Goal: Communication & Community: Share content

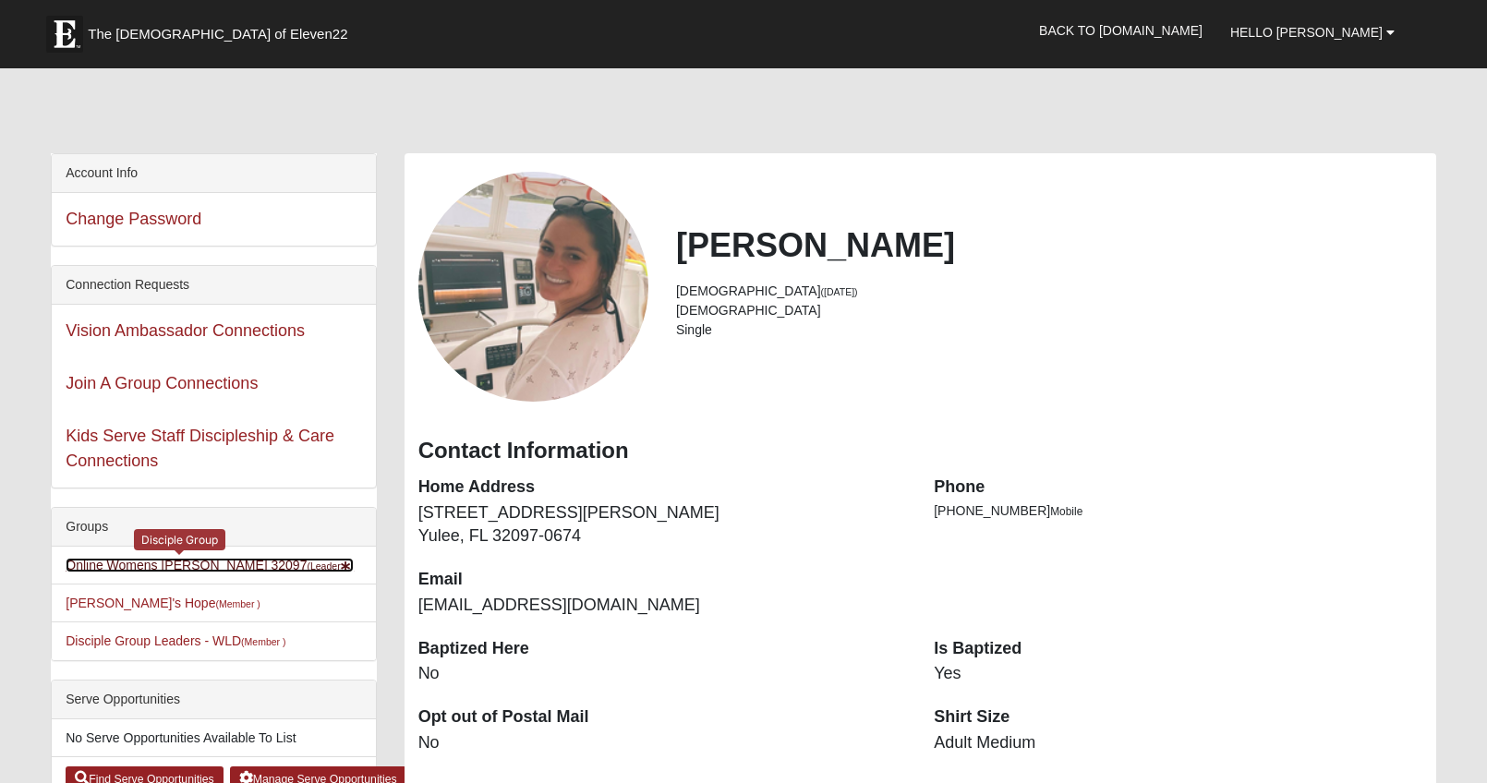
click at [247, 560] on link "Online Womens Lauer 32097 (Leader )" at bounding box center [210, 565] width 288 height 15
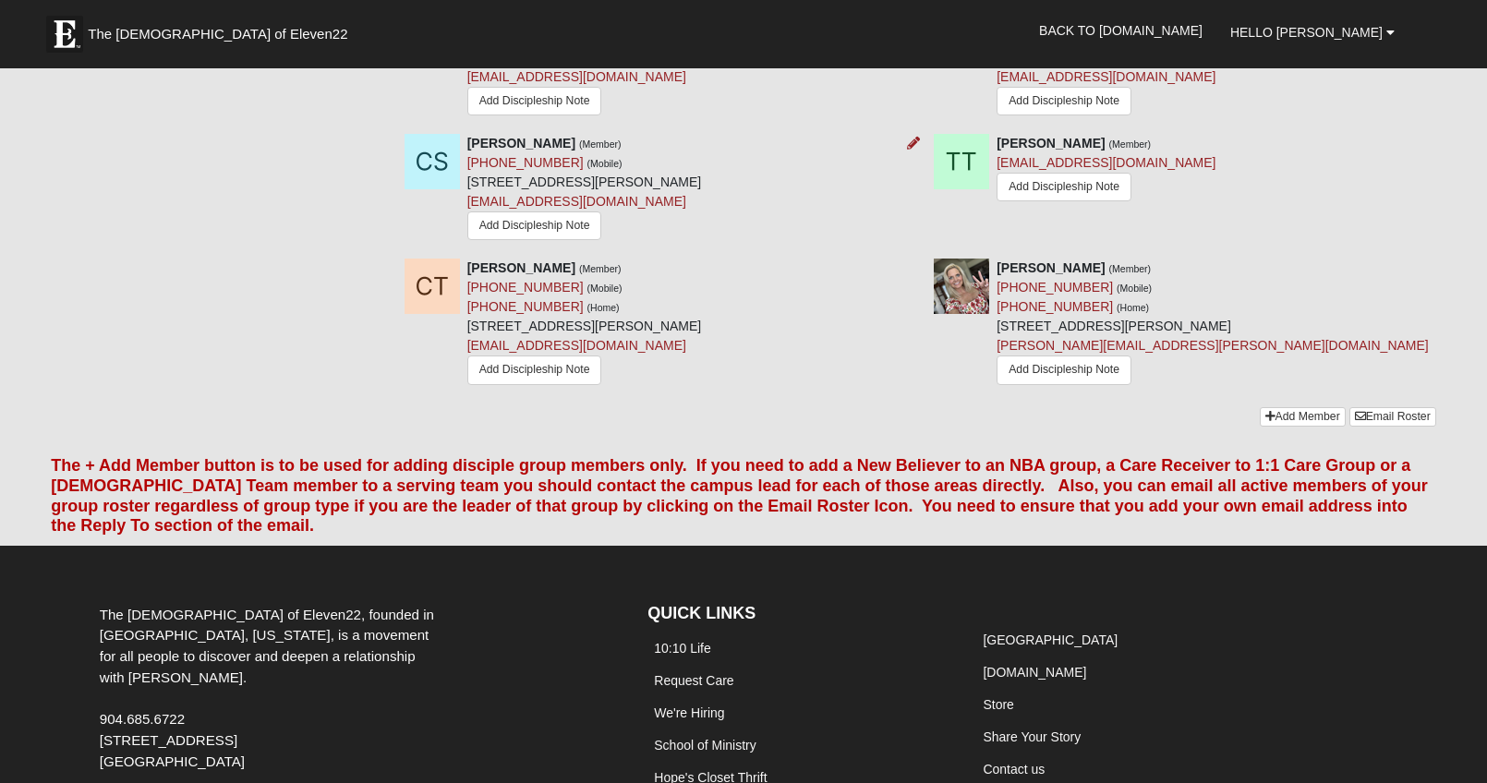
scroll to position [1880, 0]
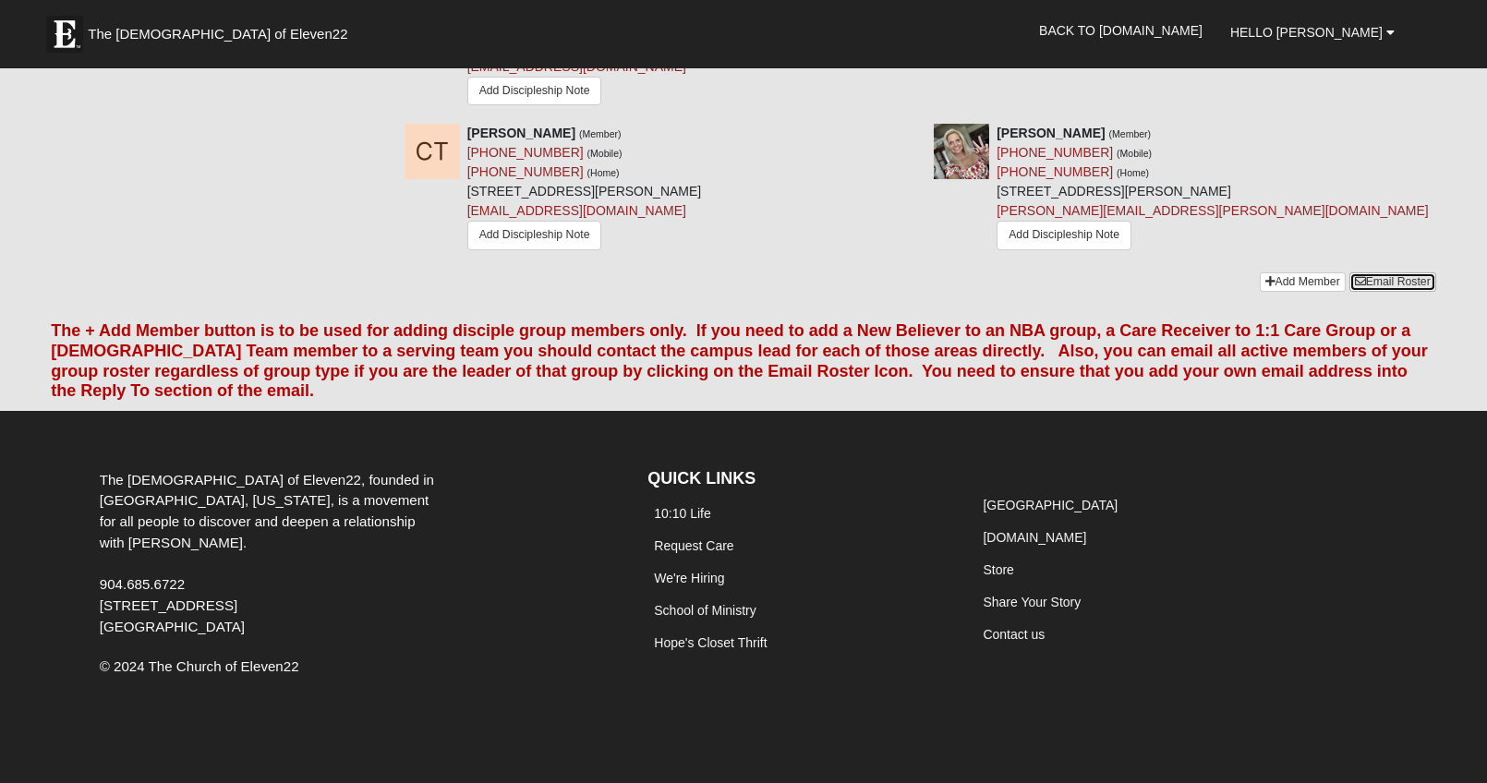
click at [1401, 273] on link "Email Roster" at bounding box center [1392, 281] width 87 height 19
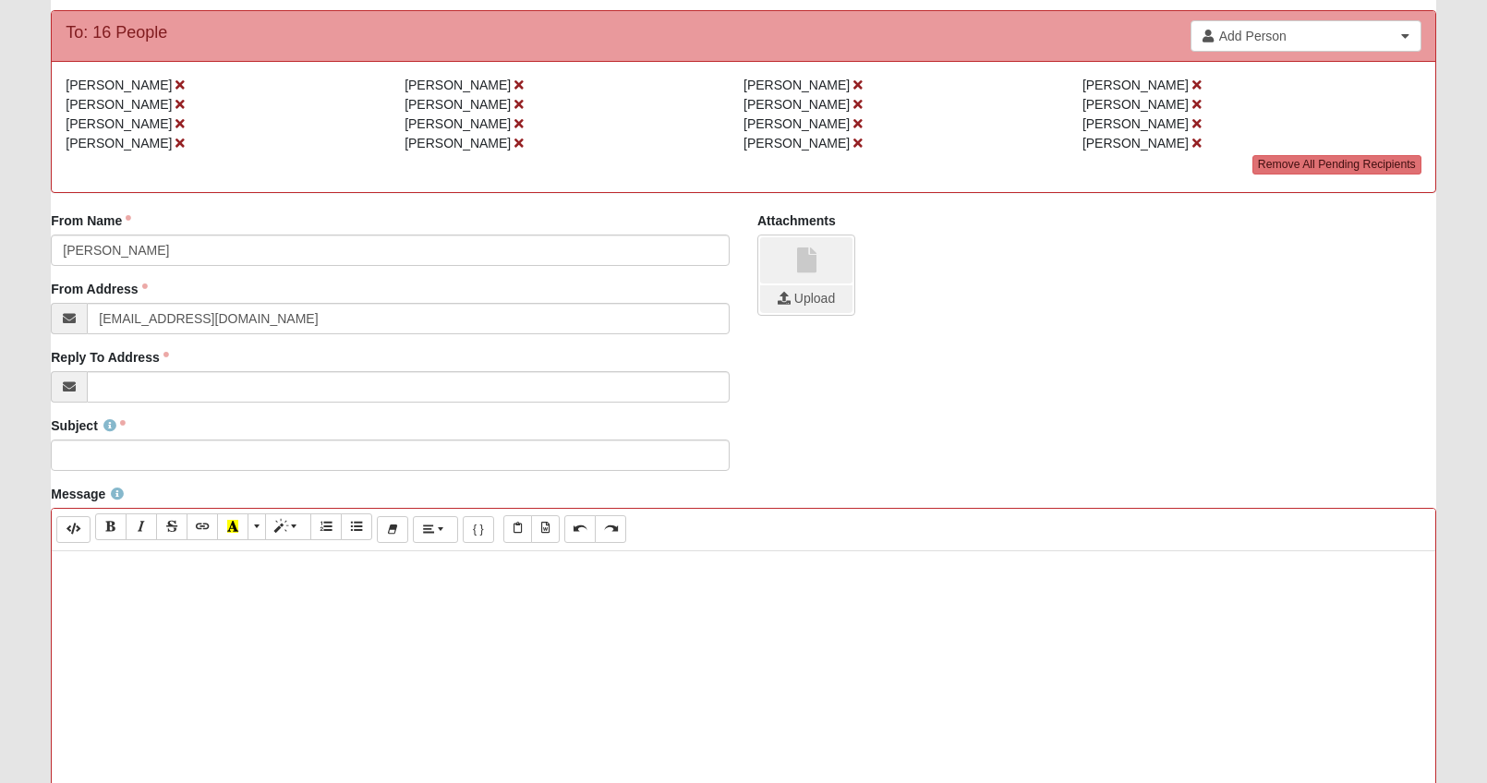
scroll to position [185, 0]
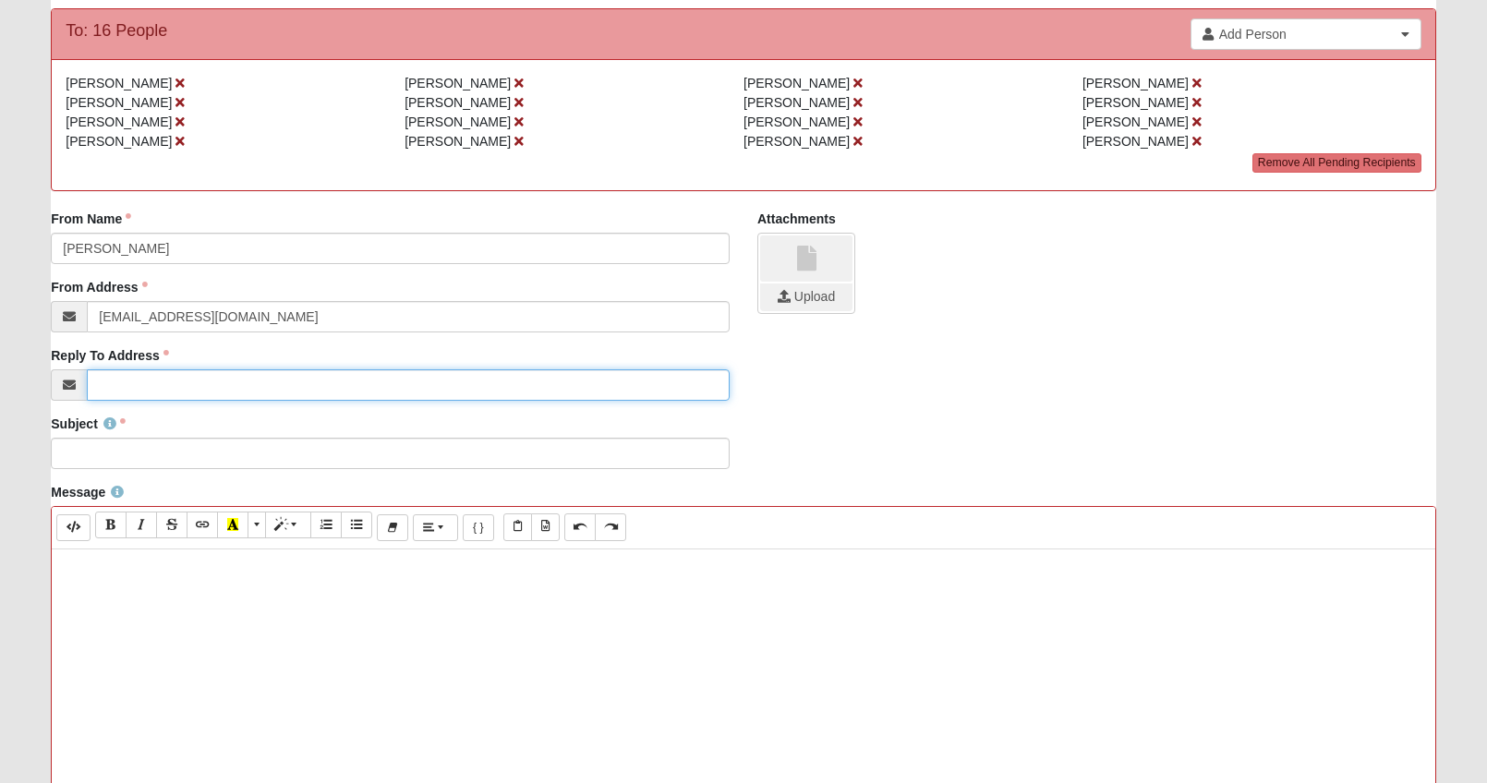
click at [267, 378] on input "Reply To Address" at bounding box center [408, 384] width 643 height 31
type input "[EMAIL_ADDRESS][DOMAIN_NAME]"
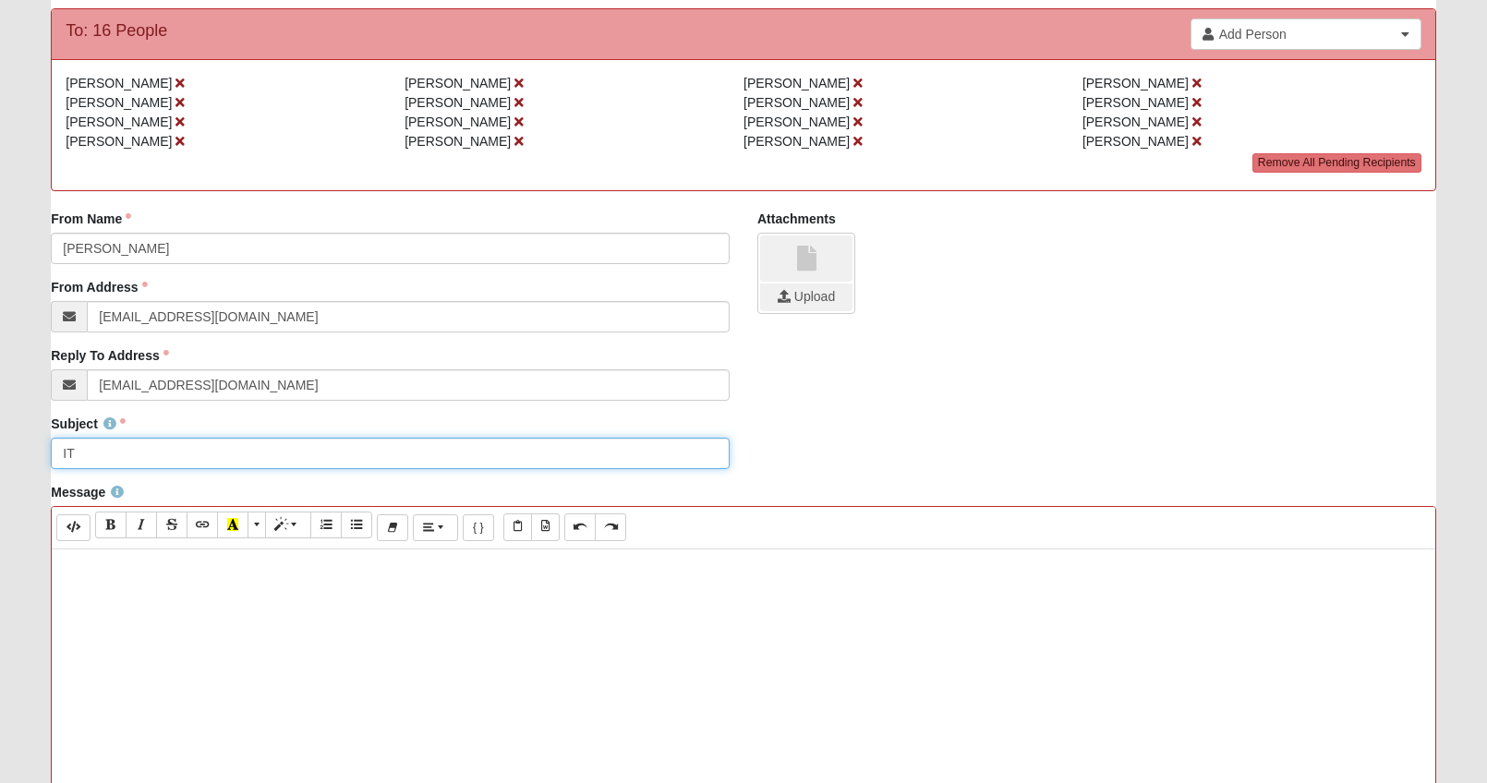
type input "I"
type input "SATURATED IS HERE!!!"
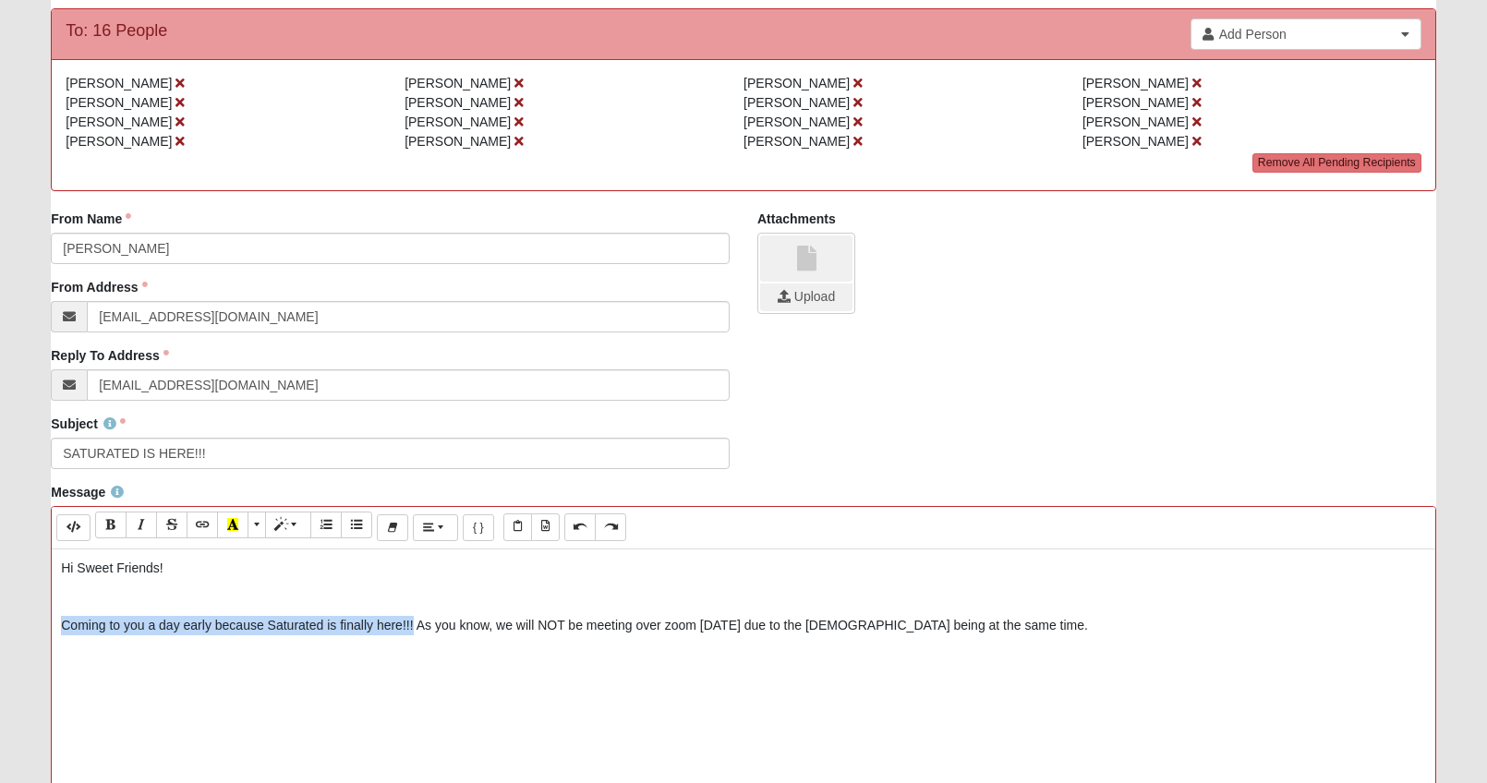
drag, startPoint x: 414, startPoint y: 625, endPoint x: 43, endPoint y: 625, distance: 370.3
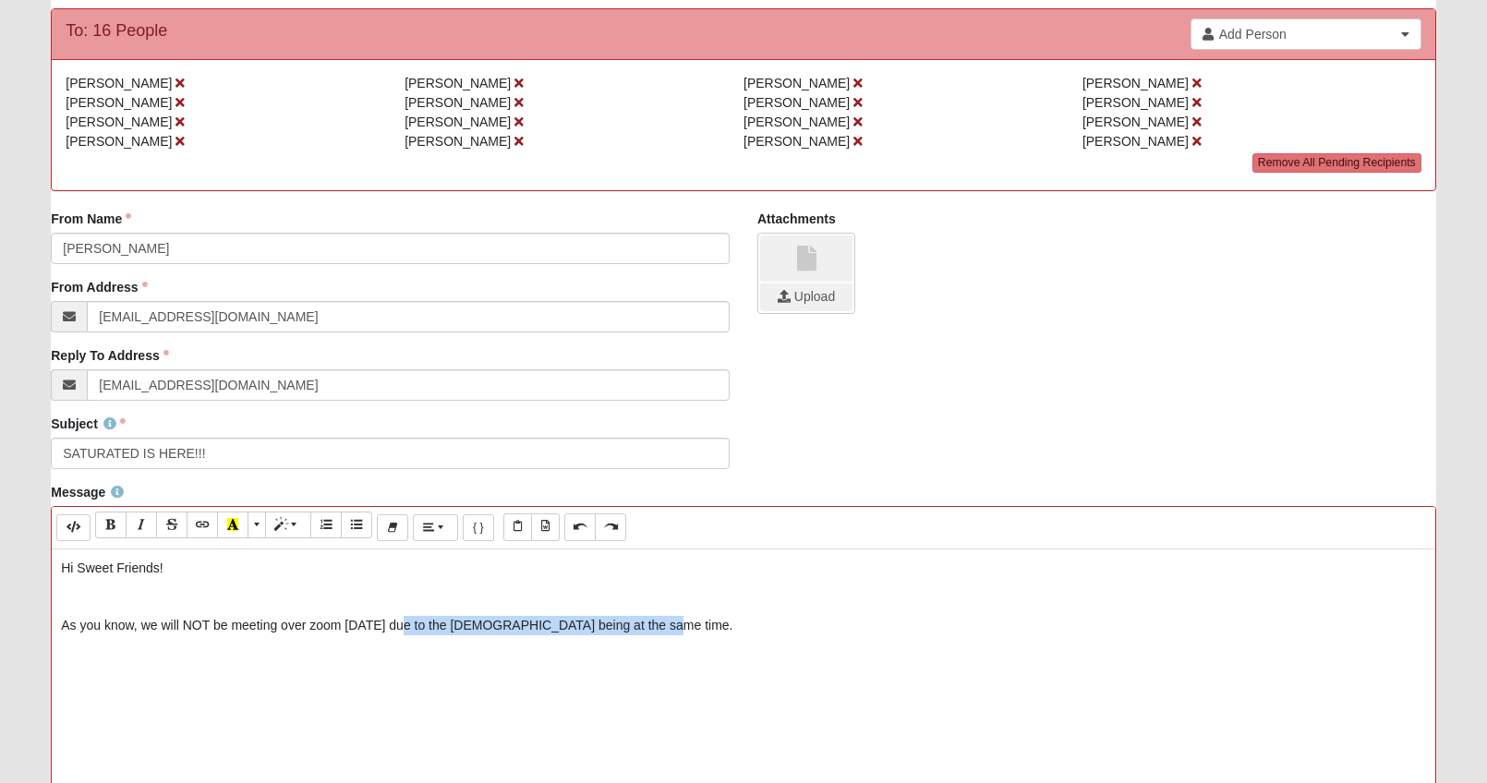
drag, startPoint x: 658, startPoint y: 631, endPoint x: 404, endPoint y: 636, distance: 254.0
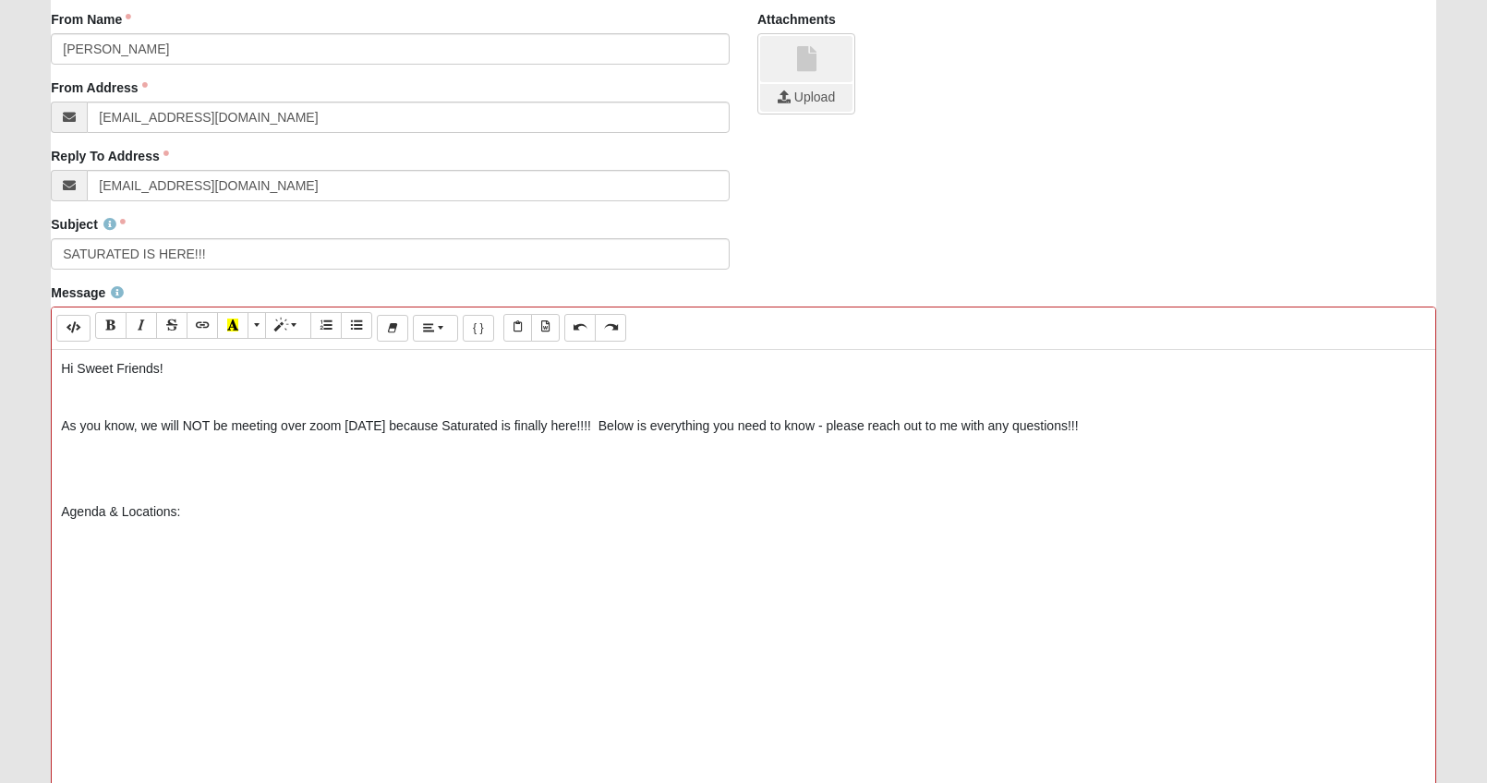
scroll to position [462, 0]
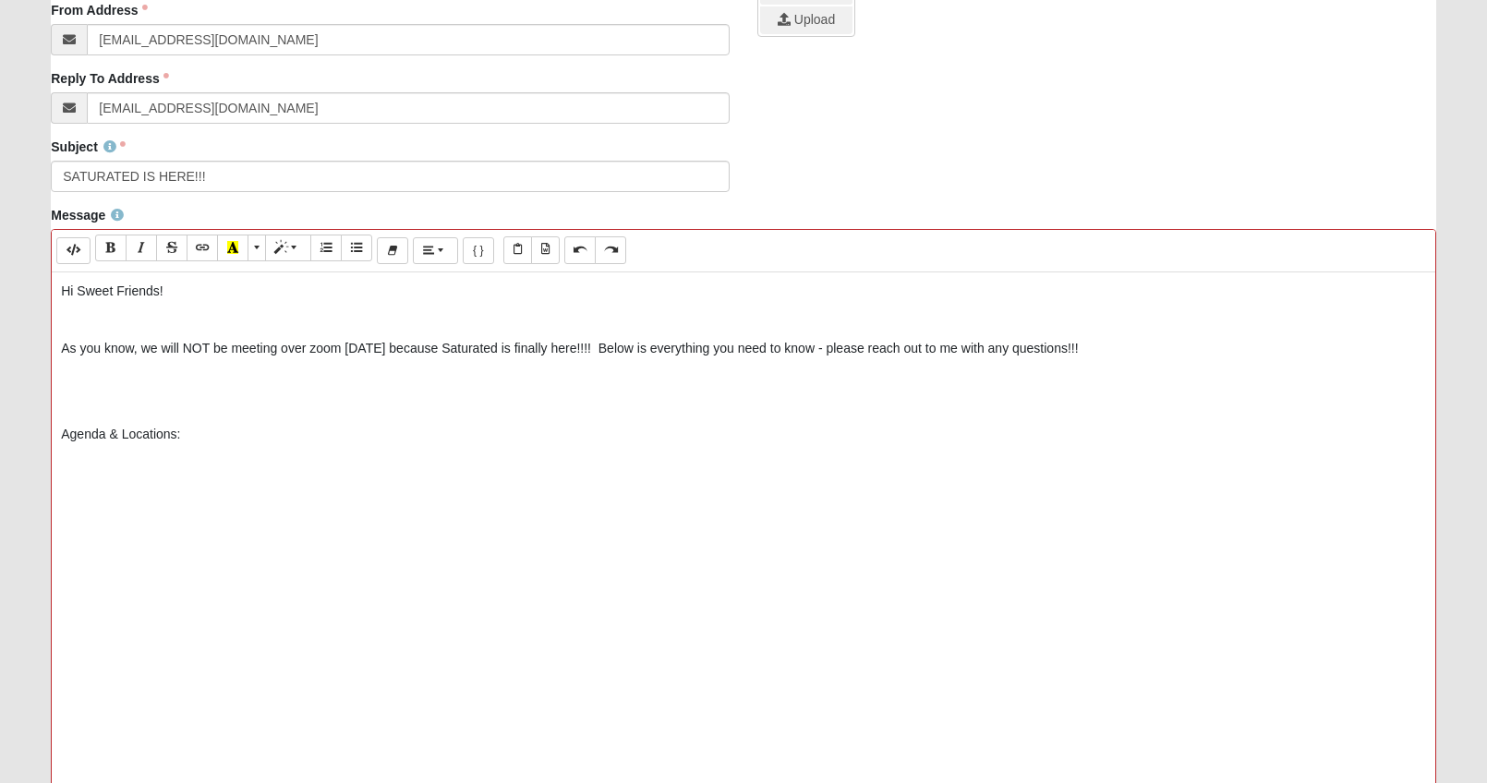
click at [85, 465] on p at bounding box center [743, 462] width 1365 height 19
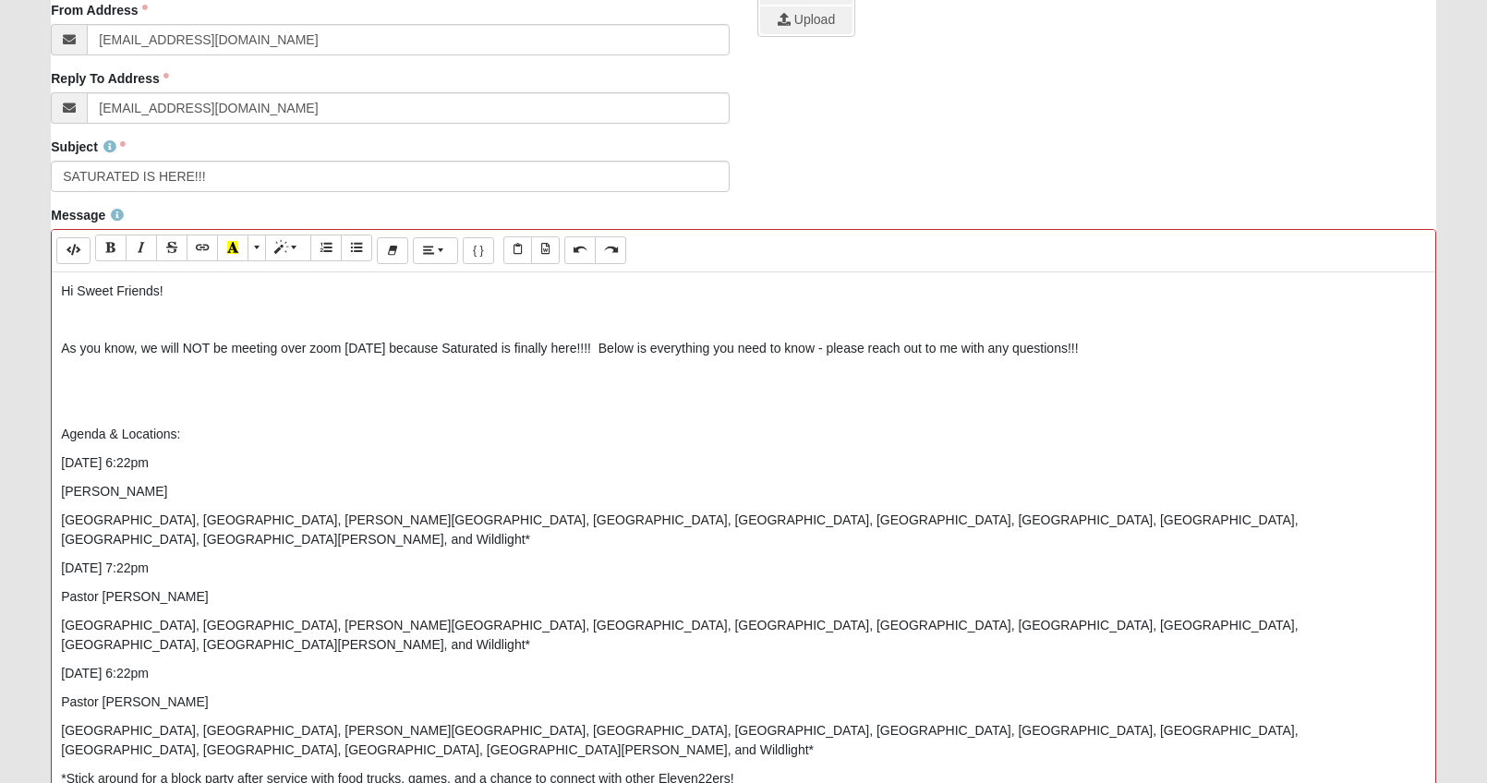
click at [55, 549] on div "Hi Sweet Friends! As you know, we will NOT be meeting over zoom [DATE] because …" at bounding box center [743, 549] width 1383 height 554
click at [58, 465] on div "Hi Sweet Friends! As you know, we will NOT be meeting over zoom [DATE] because …" at bounding box center [743, 549] width 1383 height 554
drag, startPoint x: 58, startPoint y: 465, endPoint x: 322, endPoint y: 460, distance: 264.2
click at [322, 460] on div "Hi Sweet Friends! As you know, we will NOT be meeting over zoom [DATE] because …" at bounding box center [743, 549] width 1383 height 554
click at [112, 248] on icon "Bold (CTRL+B)" at bounding box center [110, 247] width 11 height 13
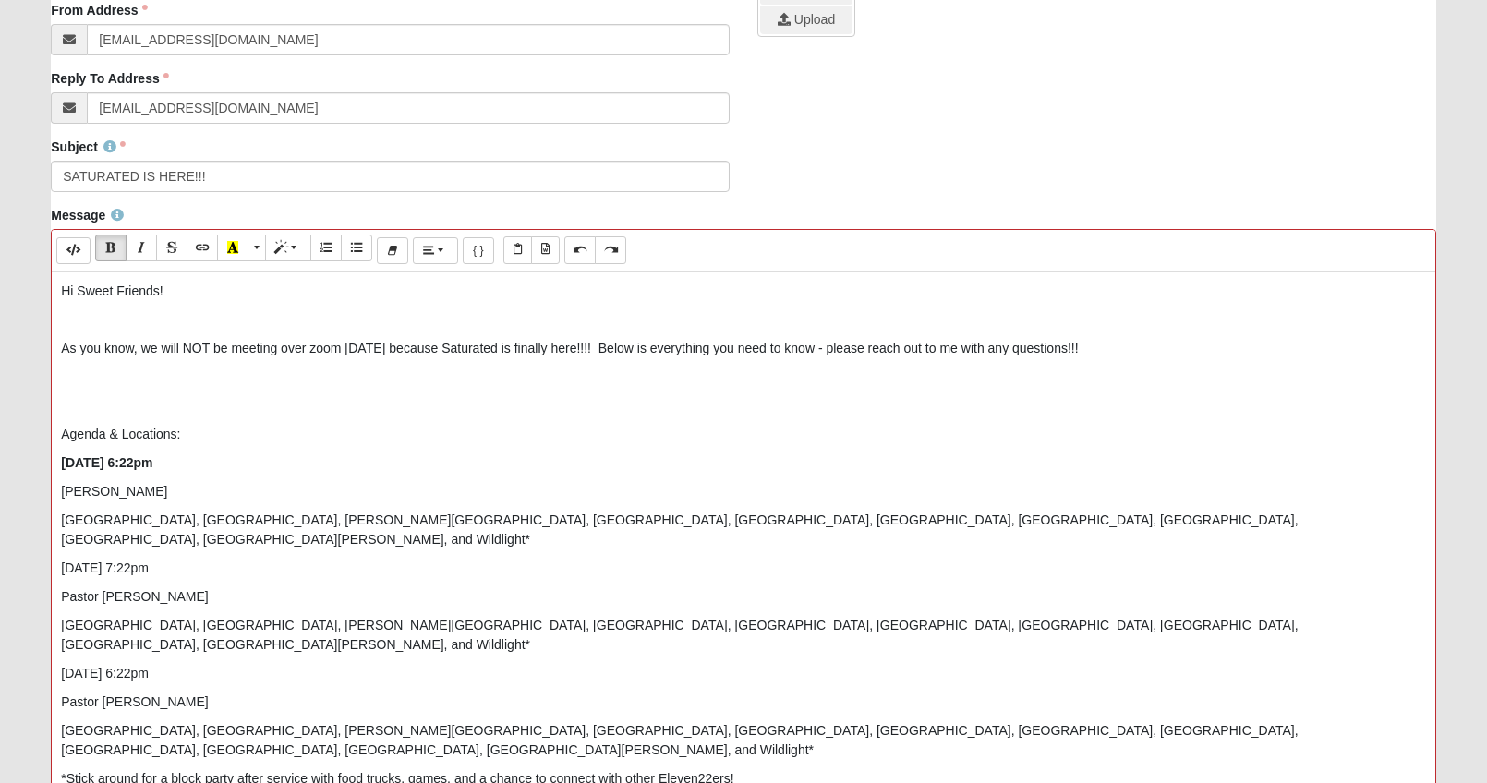
drag, startPoint x: 274, startPoint y: 546, endPoint x: 42, endPoint y: 530, distance: 232.3
click at [42, 530] on div "Message Background Color Transparent Select #ffff00 Text Color Reset to default…" at bounding box center [743, 531] width 1413 height 651
click at [262, 559] on p "[DATE] 7:22pm" at bounding box center [743, 568] width 1365 height 19
drag, startPoint x: 276, startPoint y: 552, endPoint x: 54, endPoint y: 537, distance: 223.1
click at [54, 537] on div "Hi Sweet Friends! As you know, we will NOT be meeting over zoom [DATE] because …" at bounding box center [743, 549] width 1383 height 554
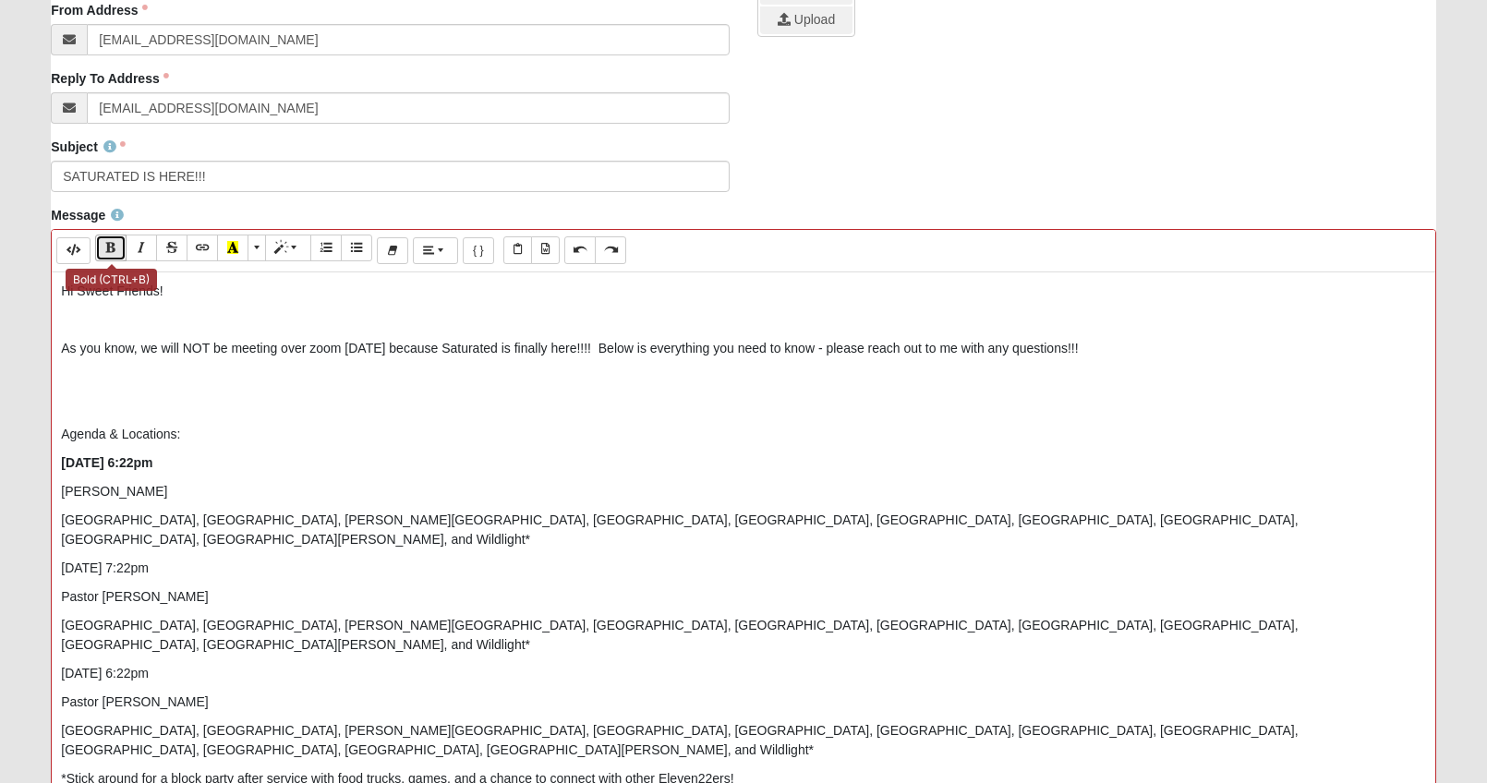
click at [95, 241] on button "Bold (CTRL+B)" at bounding box center [110, 248] width 31 height 27
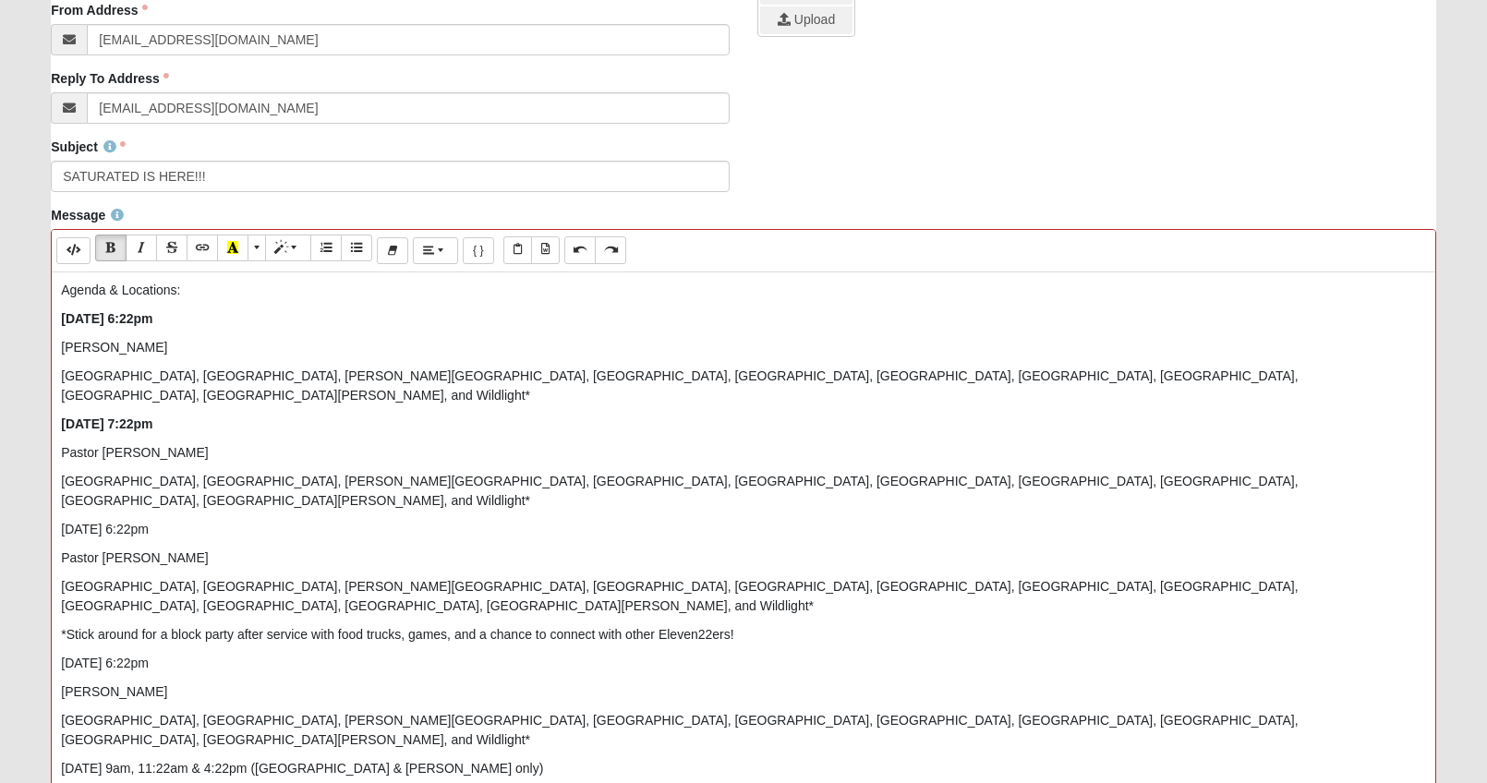
scroll to position [151, 0]
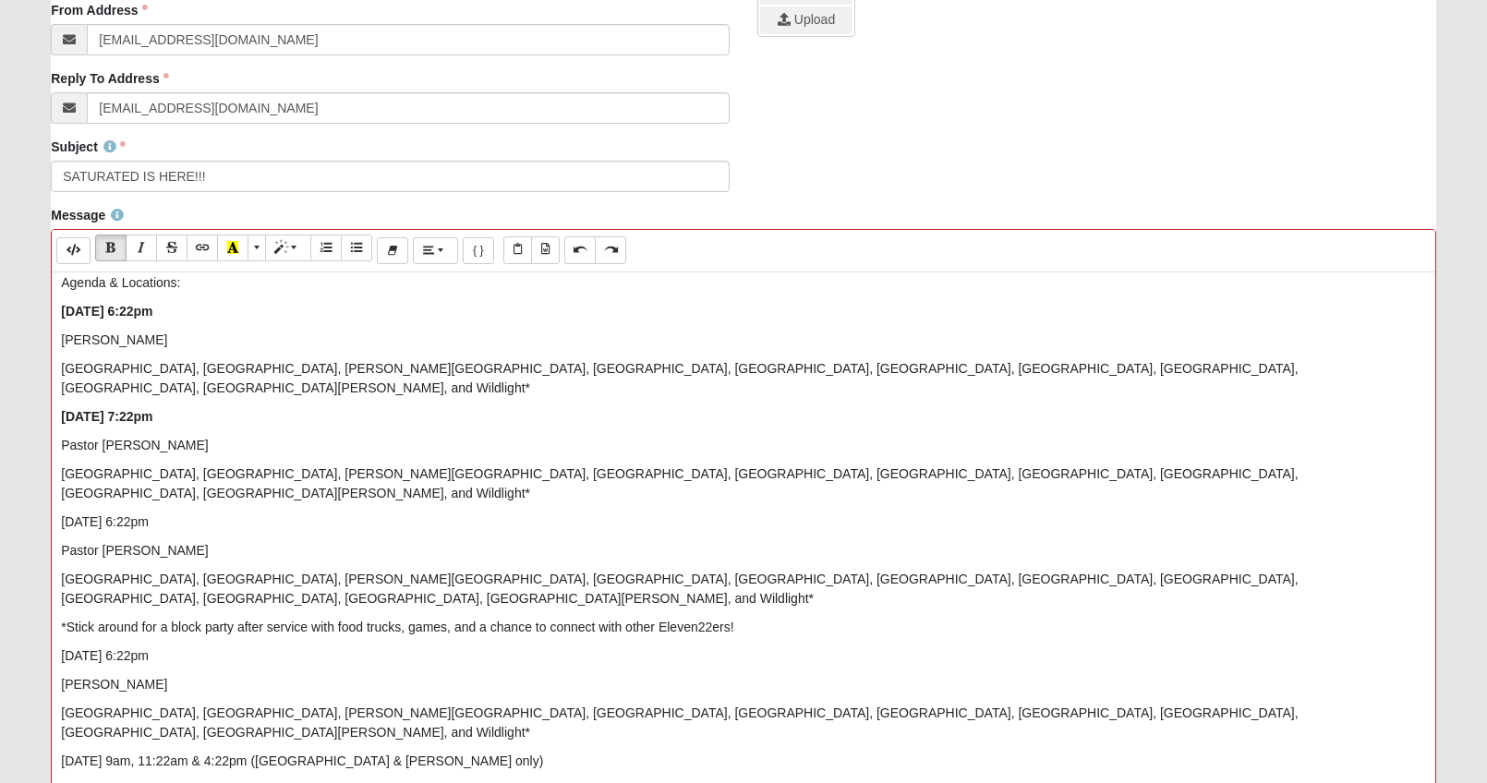
drag, startPoint x: 275, startPoint y: 489, endPoint x: 25, endPoint y: 476, distance: 250.7
click at [25, 476] on form "Hello [PERSON_NAME] My Account Log Out Communication Communication Error" at bounding box center [743, 305] width 1487 height 1488
click at [115, 244] on icon "Bold (CTRL+B)" at bounding box center [110, 247] width 11 height 13
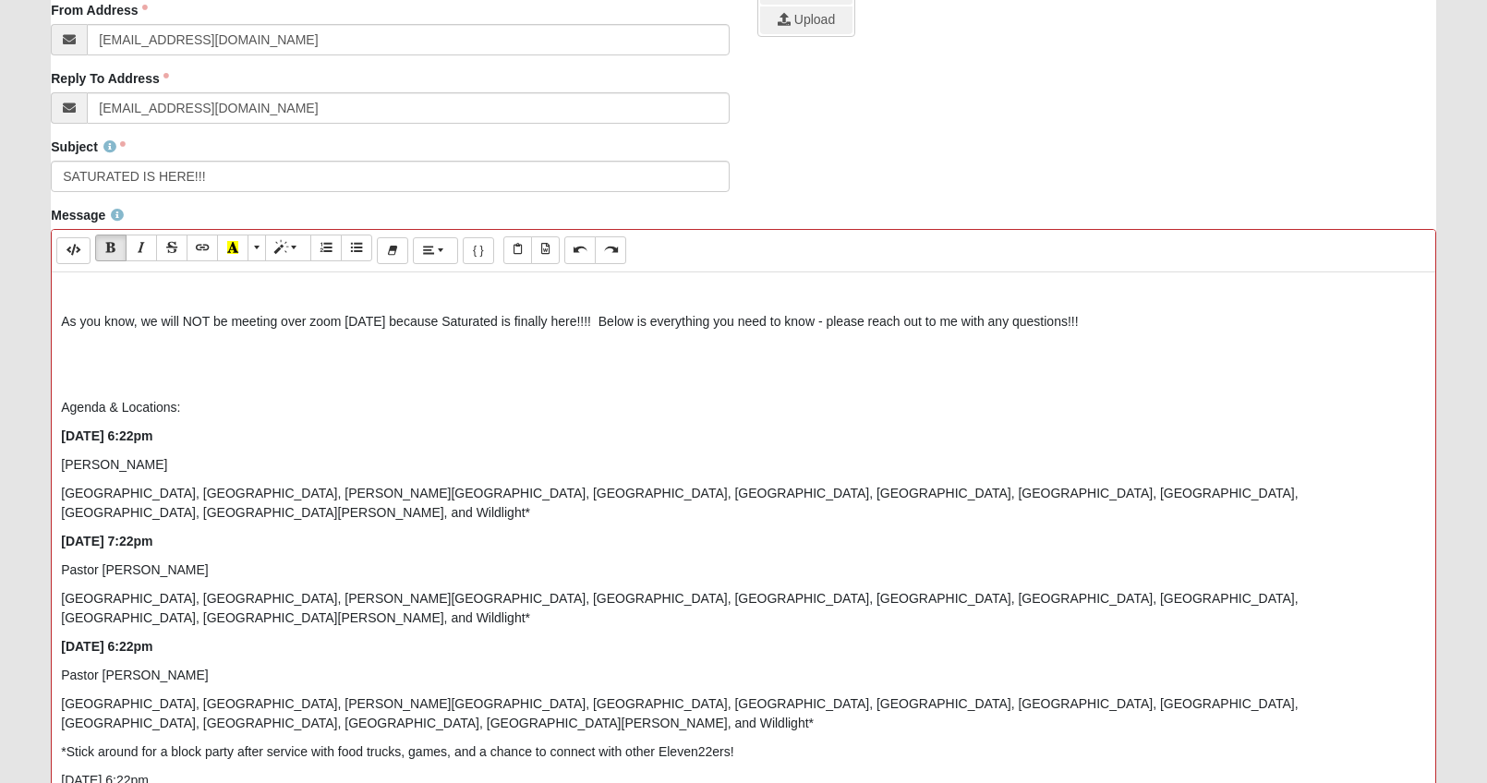
scroll to position [0, 0]
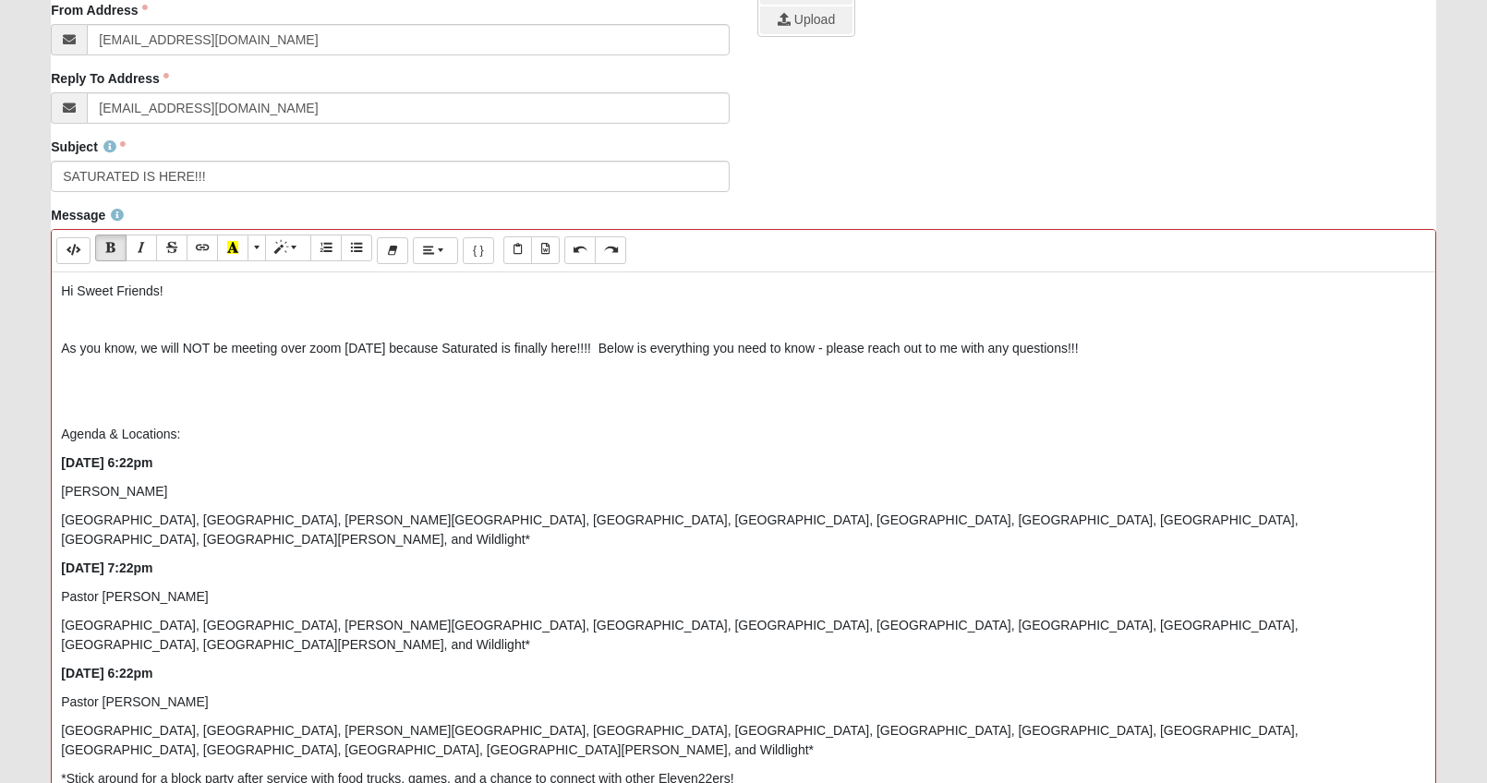
click at [185, 435] on p "Agenda & Locations:" at bounding box center [743, 434] width 1365 height 19
drag, startPoint x: 190, startPoint y: 425, endPoint x: 50, endPoint y: 434, distance: 140.7
click at [50, 434] on div "Message Background Color Transparent Select #ffff00 Text Color Reset to default…" at bounding box center [743, 531] width 1413 height 651
click at [114, 252] on icon "Bold (CTRL+B)" at bounding box center [110, 247] width 11 height 13
click at [240, 241] on button "Recent Color" at bounding box center [232, 248] width 31 height 27
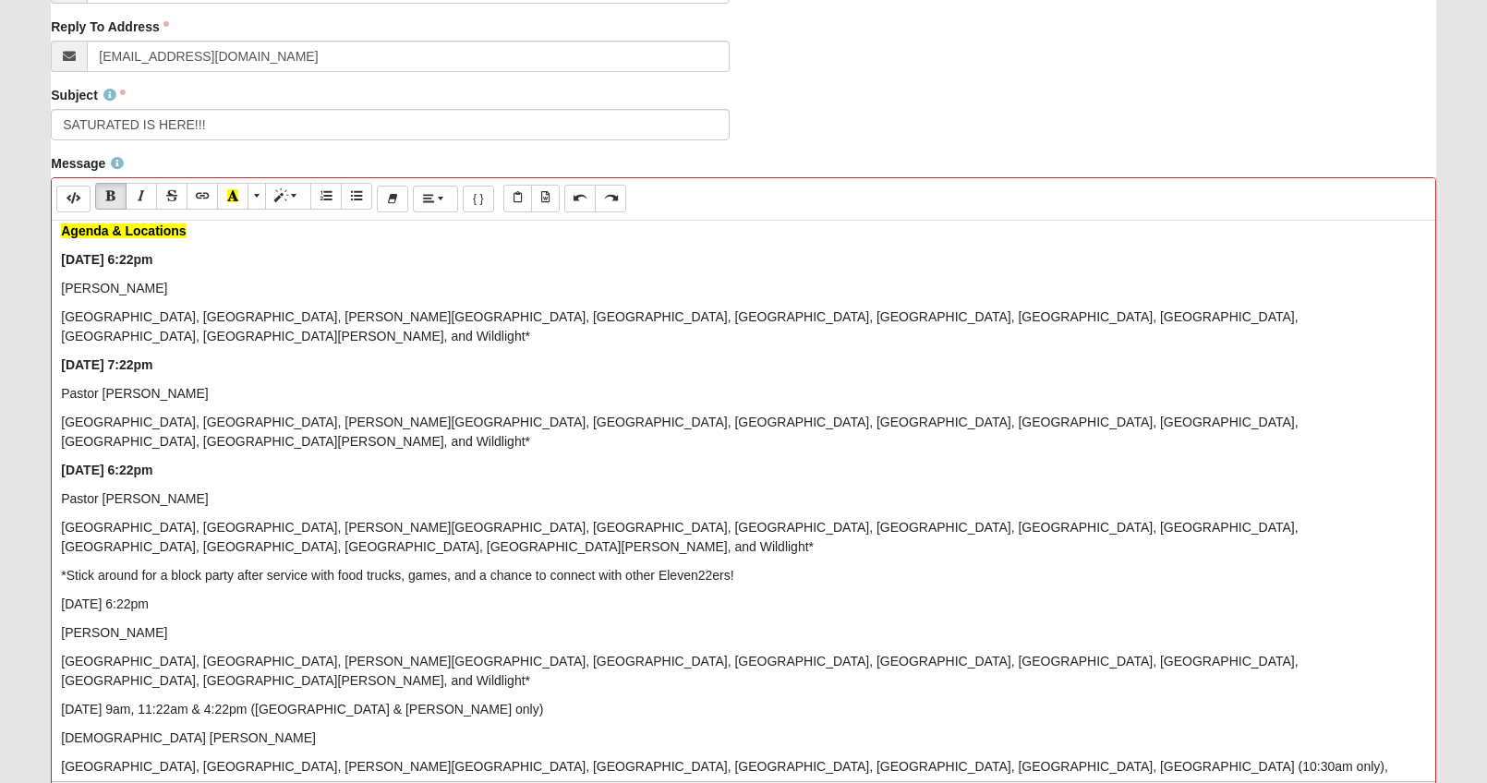
scroll to position [554, 0]
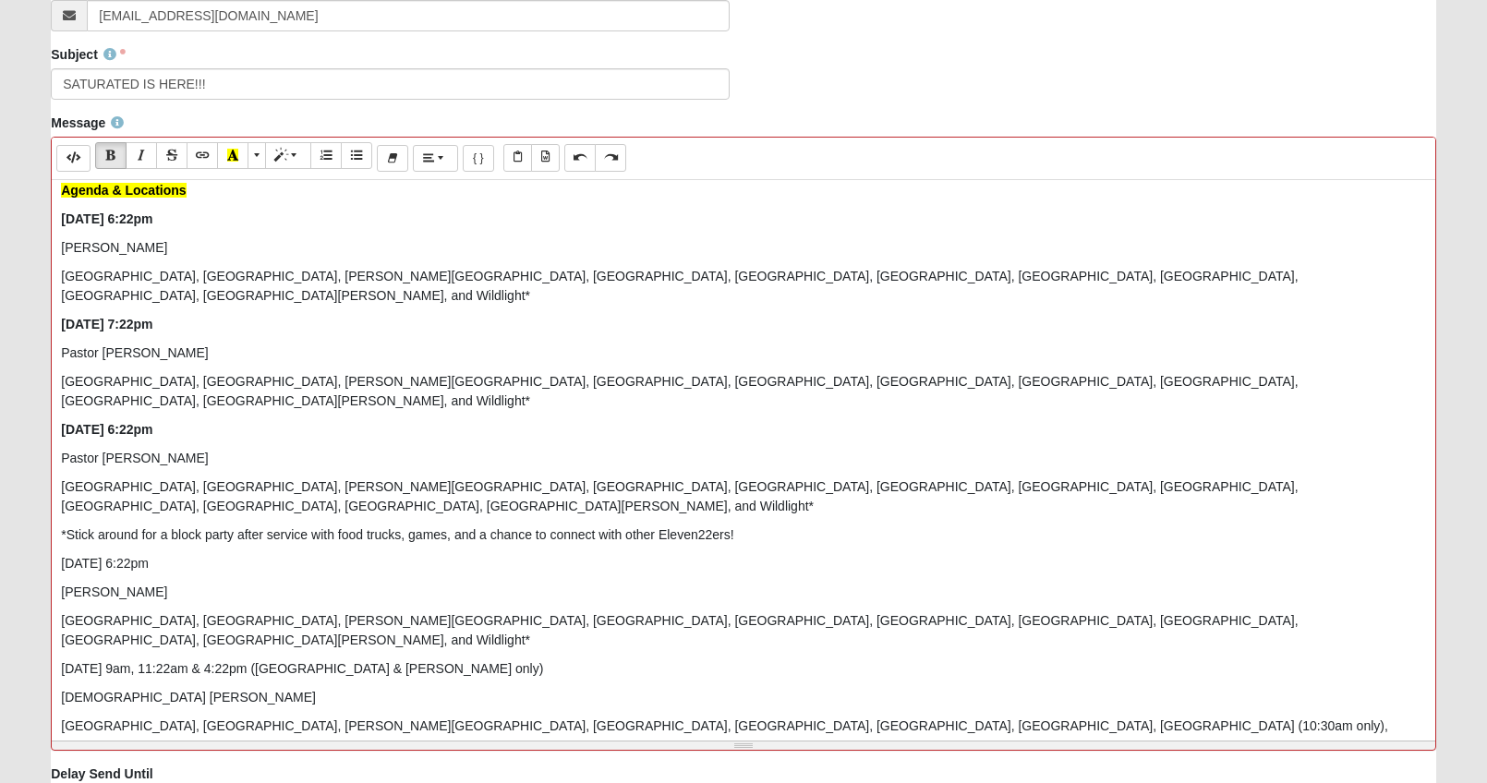
drag, startPoint x: 290, startPoint y: 506, endPoint x: 54, endPoint y: 506, distance: 235.5
click at [54, 506] on div "Hi Sweet Friends! As you know, we will NOT be meeting over zoom [DATE] because …" at bounding box center [743, 457] width 1383 height 554
click at [117, 150] on button "Bold (CTRL+B)" at bounding box center [110, 155] width 31 height 27
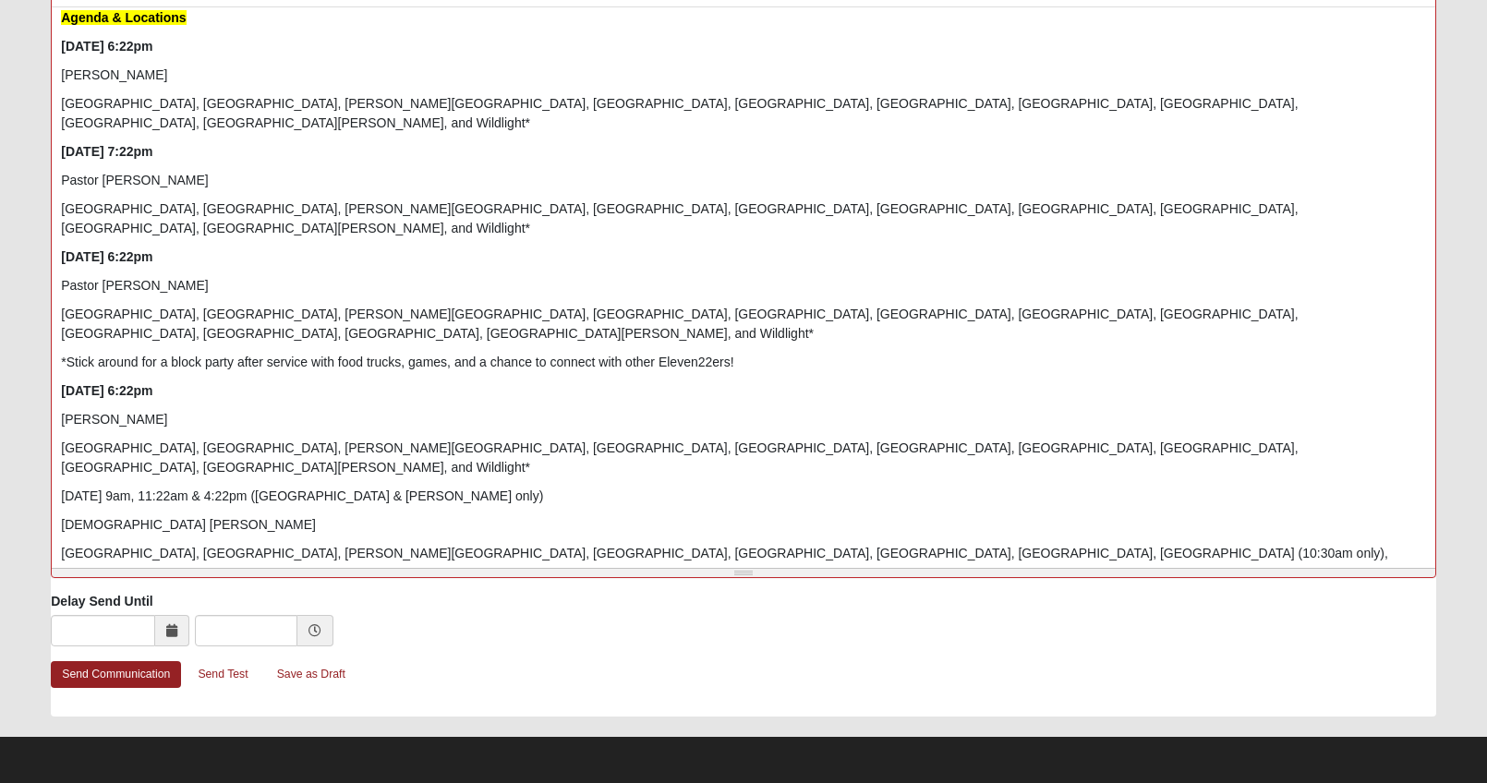
scroll to position [729, 0]
drag, startPoint x: 514, startPoint y: 405, endPoint x: 41, endPoint y: 414, distance: 473.9
click at [41, 414] on div "Message Background Color Transparent Select #ffff00 Text Color Reset to default…" at bounding box center [743, 265] width 1413 height 651
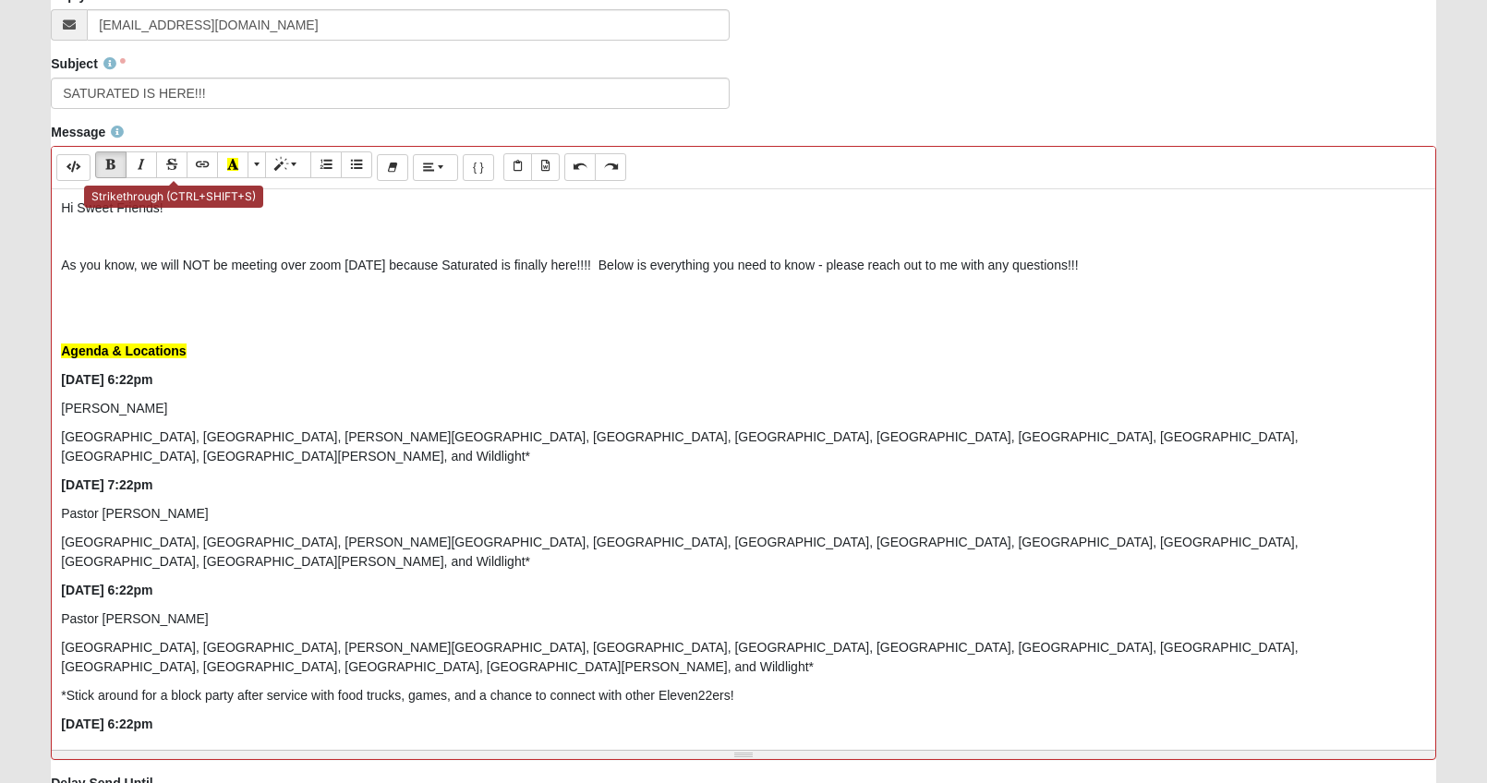
scroll to position [544, 0]
click at [111, 172] on icon "Bold (CTRL+B)" at bounding box center [110, 165] width 11 height 13
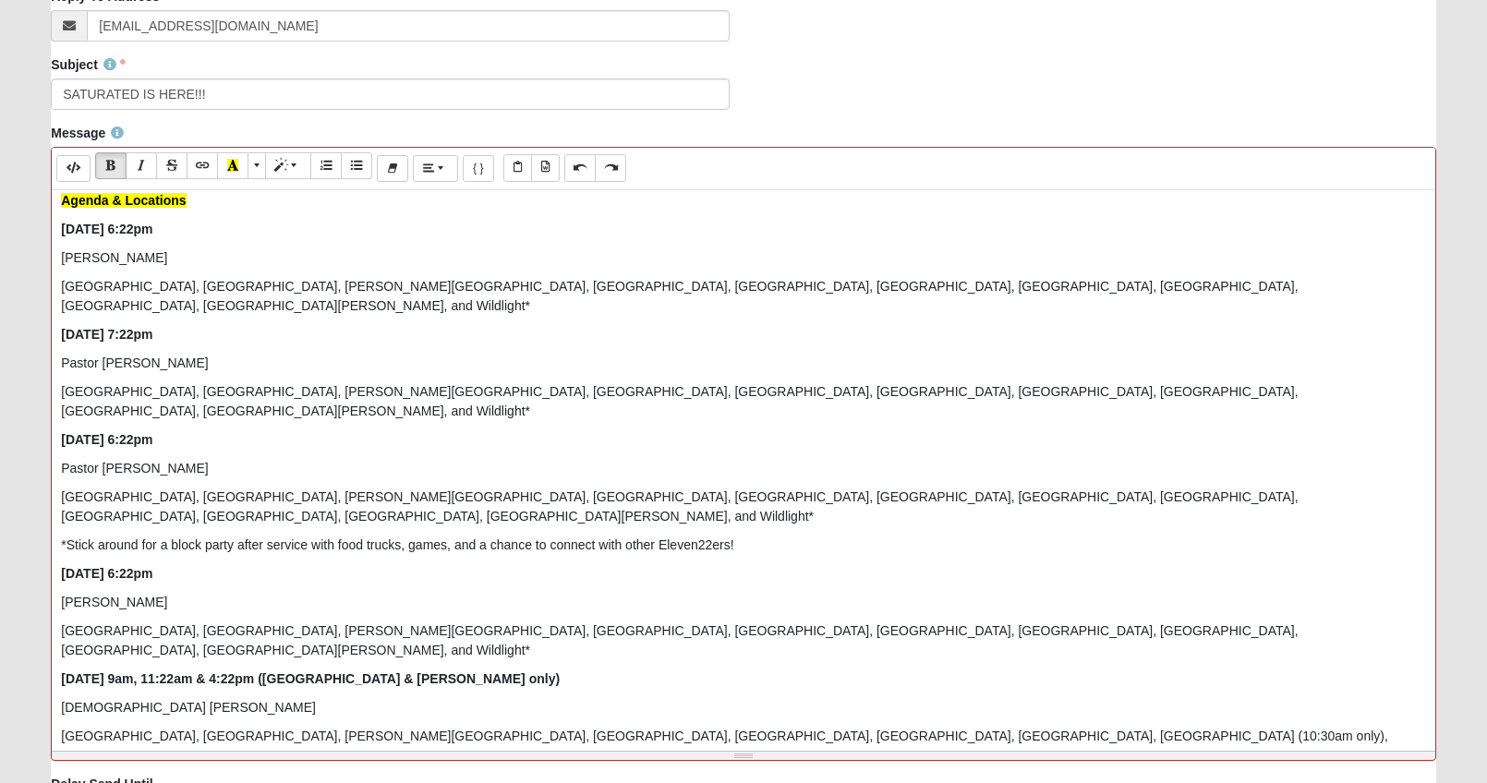
scroll to position [729, 0]
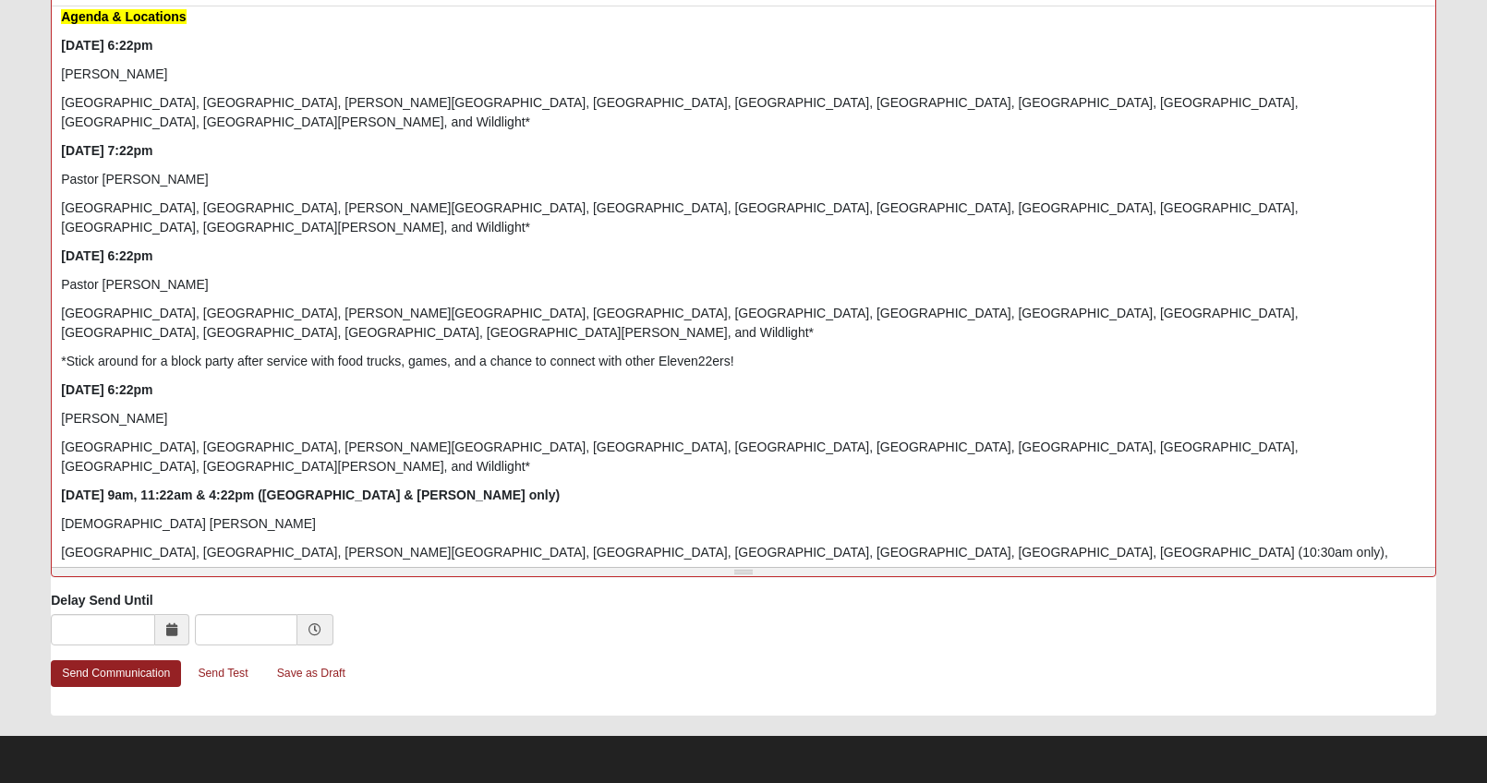
drag, startPoint x: 549, startPoint y: 531, endPoint x: 42, endPoint y: 521, distance: 506.2
click at [42, 521] on div "Message Background Color Transparent Select #ffff00 Text Color Reset to default…" at bounding box center [743, 265] width 1413 height 651
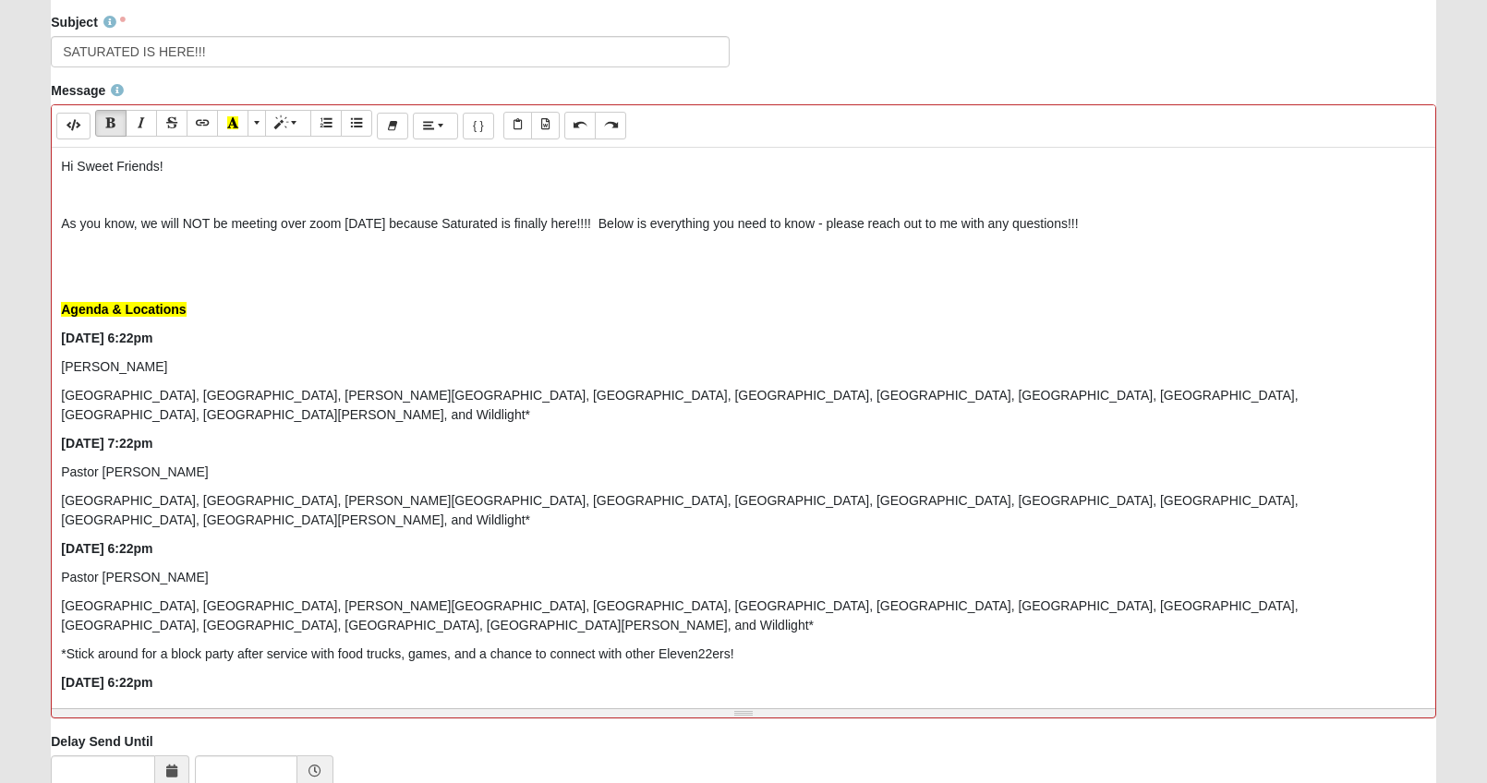
scroll to position [359, 0]
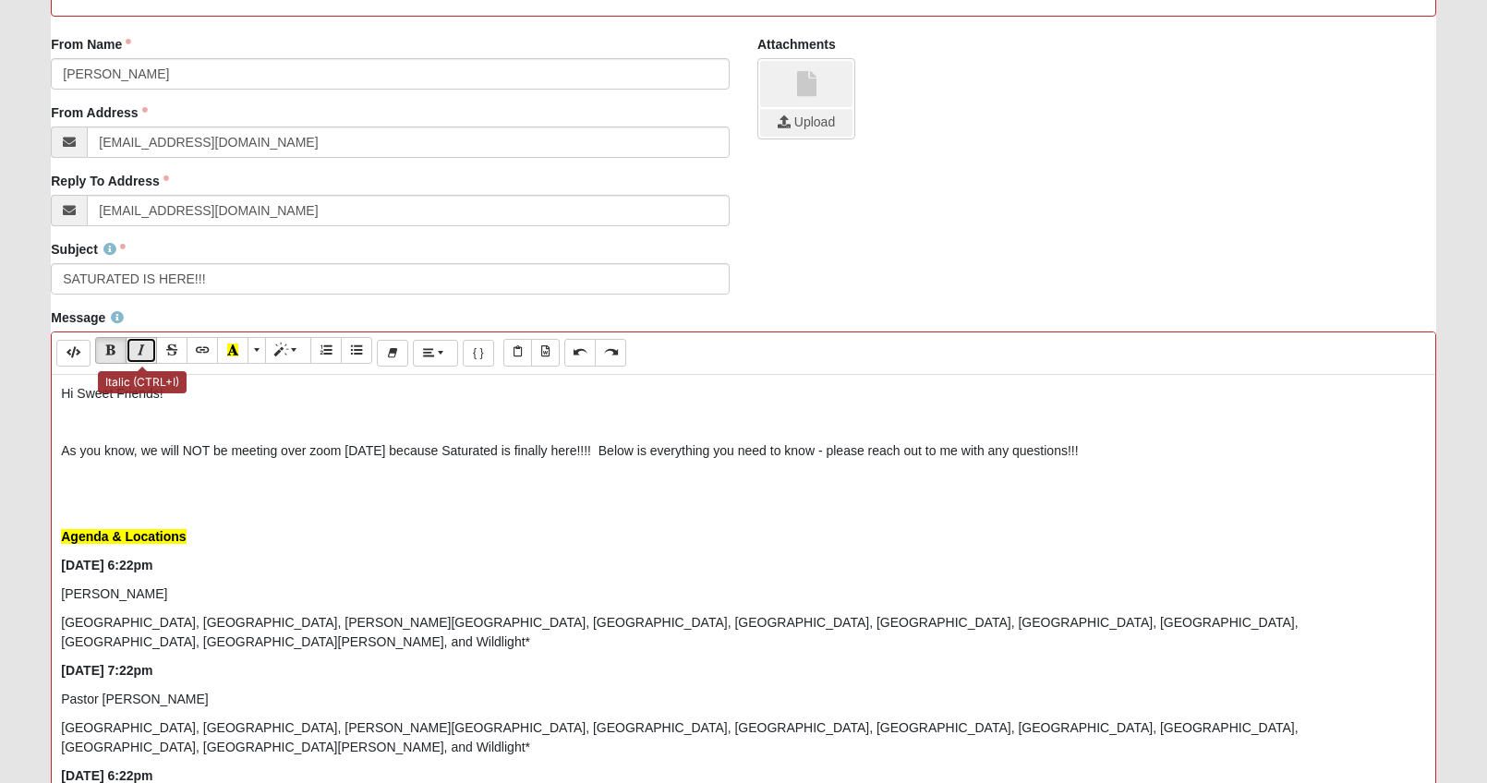
click at [140, 342] on button "Italic (CTRL+I)" at bounding box center [141, 350] width 31 height 27
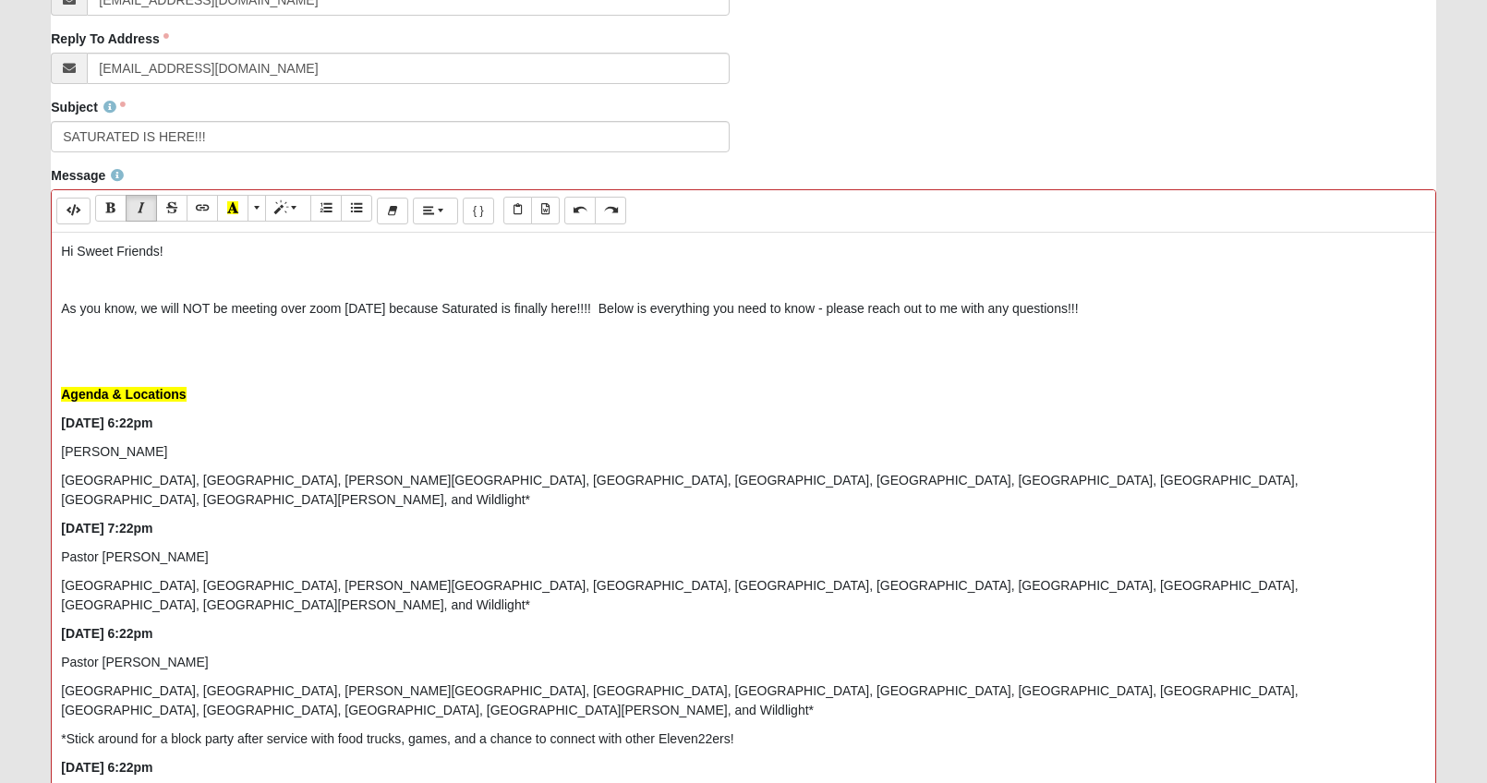
scroll to position [267, 0]
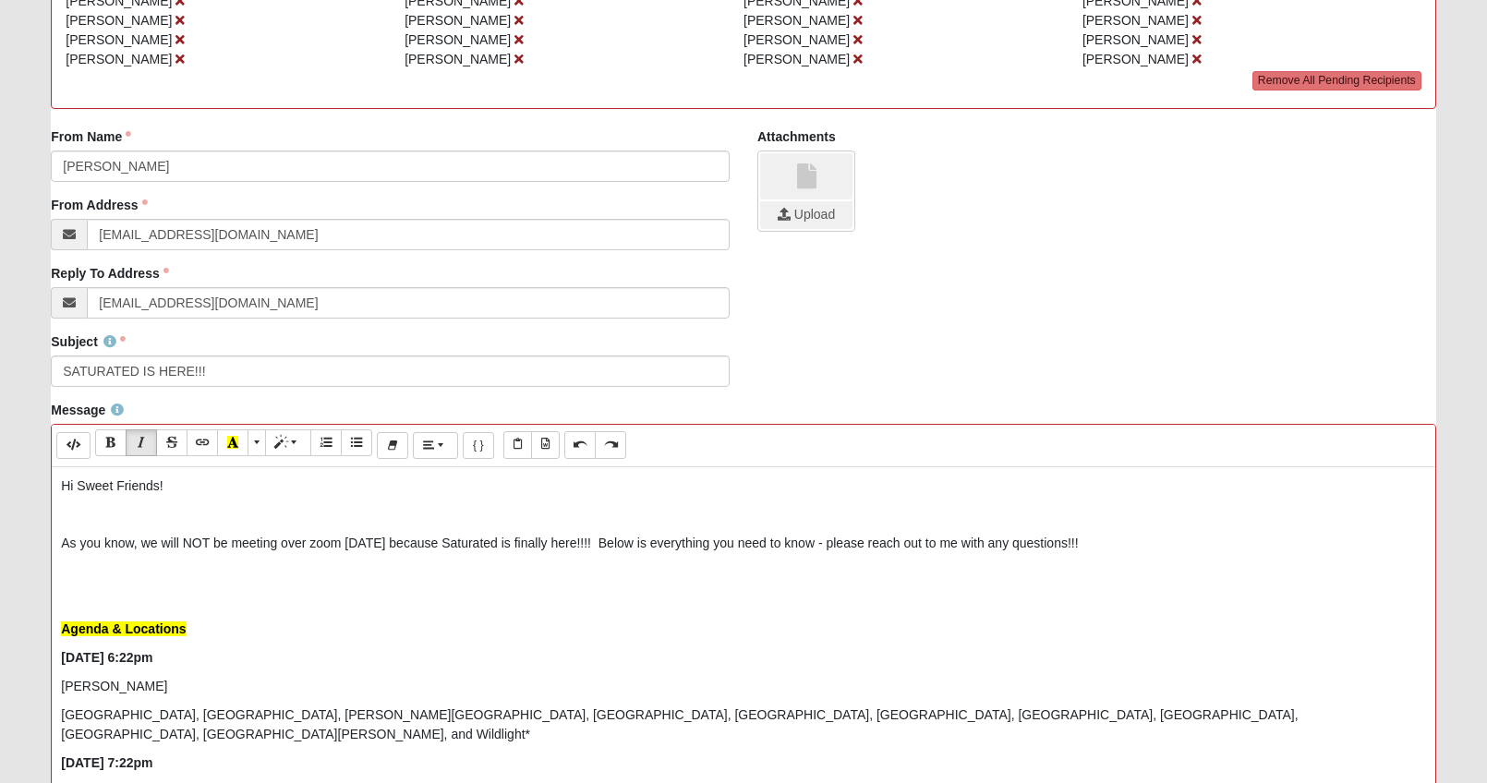
drag, startPoint x: 93, startPoint y: 579, endPoint x: 110, endPoint y: 576, distance: 16.9
click at [93, 579] on p at bounding box center [743, 571] width 1365 height 19
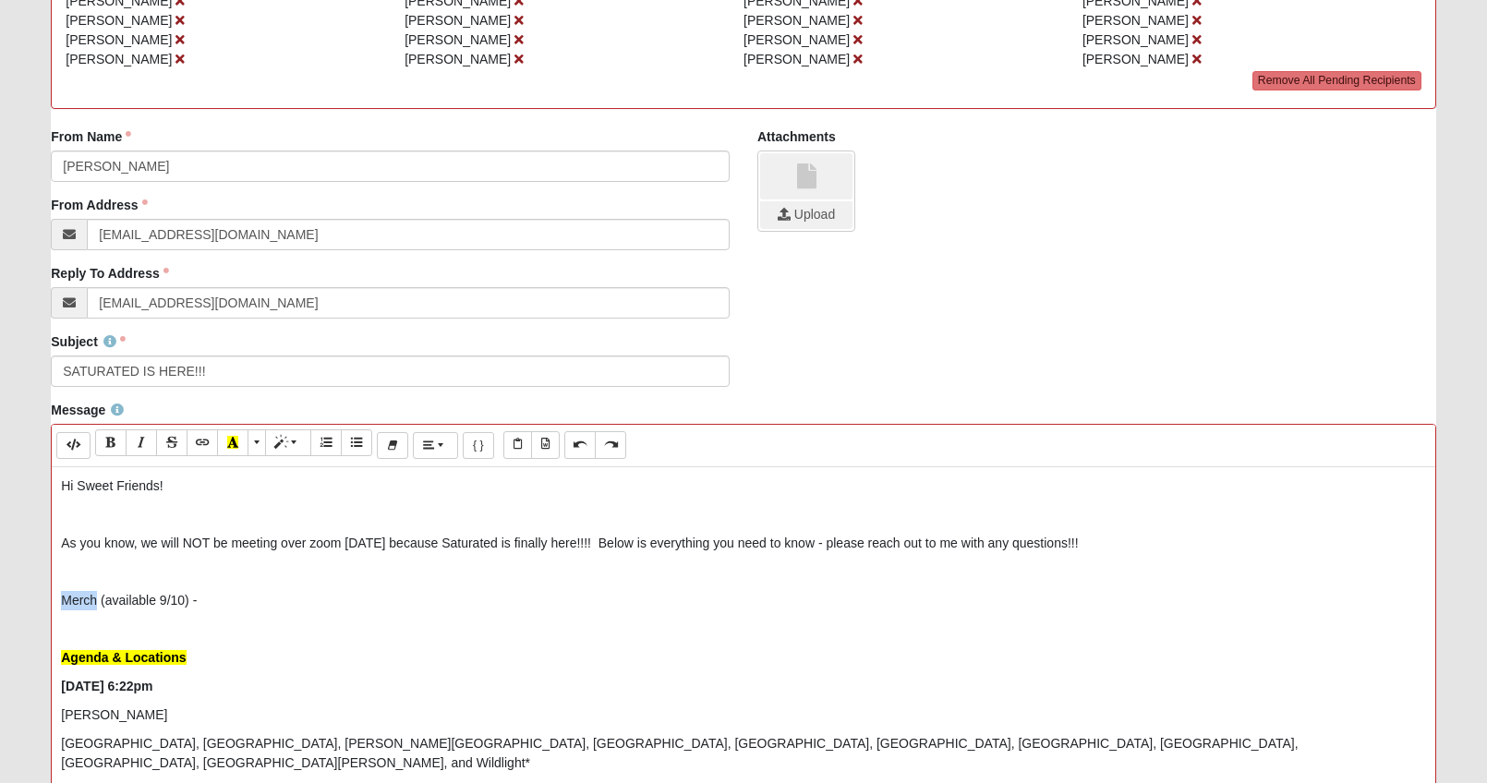
drag, startPoint x: 61, startPoint y: 598, endPoint x: 98, endPoint y: 602, distance: 37.1
click at [98, 602] on p "Merch (available 9/10) -" at bounding box center [743, 600] width 1365 height 19
click at [134, 429] on button "Italic (CTRL+I)" at bounding box center [141, 442] width 31 height 27
click at [142, 433] on button "Italic (CTRL+I)" at bounding box center [141, 442] width 31 height 27
click at [115, 443] on icon "Bold (CTRL+B)" at bounding box center [110, 442] width 11 height 13
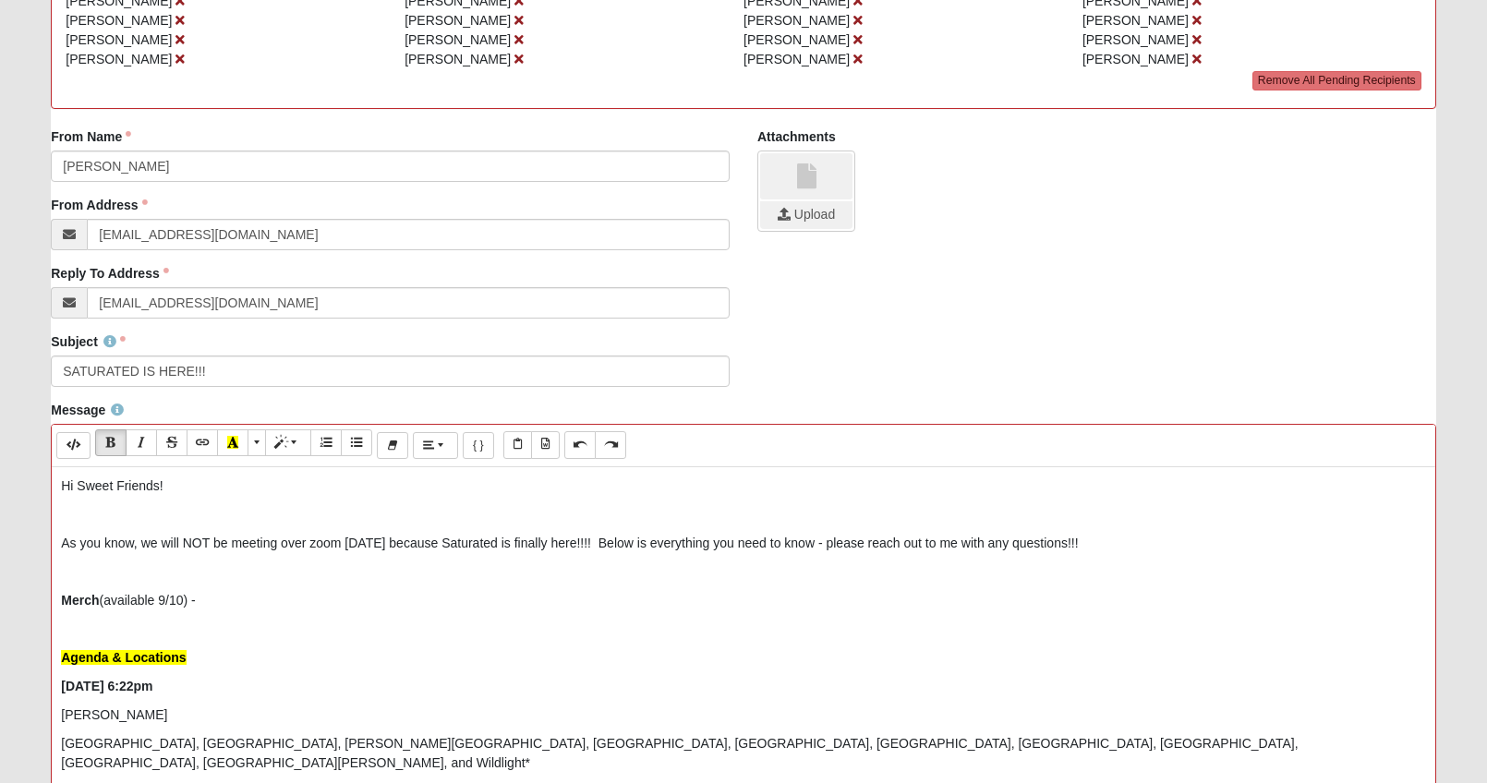
click at [263, 599] on p "Merch (available 9/10) -" at bounding box center [743, 600] width 1365 height 19
drag, startPoint x: 462, startPoint y: 603, endPoint x: 202, endPoint y: 598, distance: 259.6
click at [202, 598] on p "Merch (available 9/10) - [URL][DOMAIN_NAME]" at bounding box center [743, 600] width 1365 height 19
click at [200, 441] on icon "Link (CTRL+K)" at bounding box center [202, 442] width 11 height 13
type input "[URL][DOMAIN_NAME]"
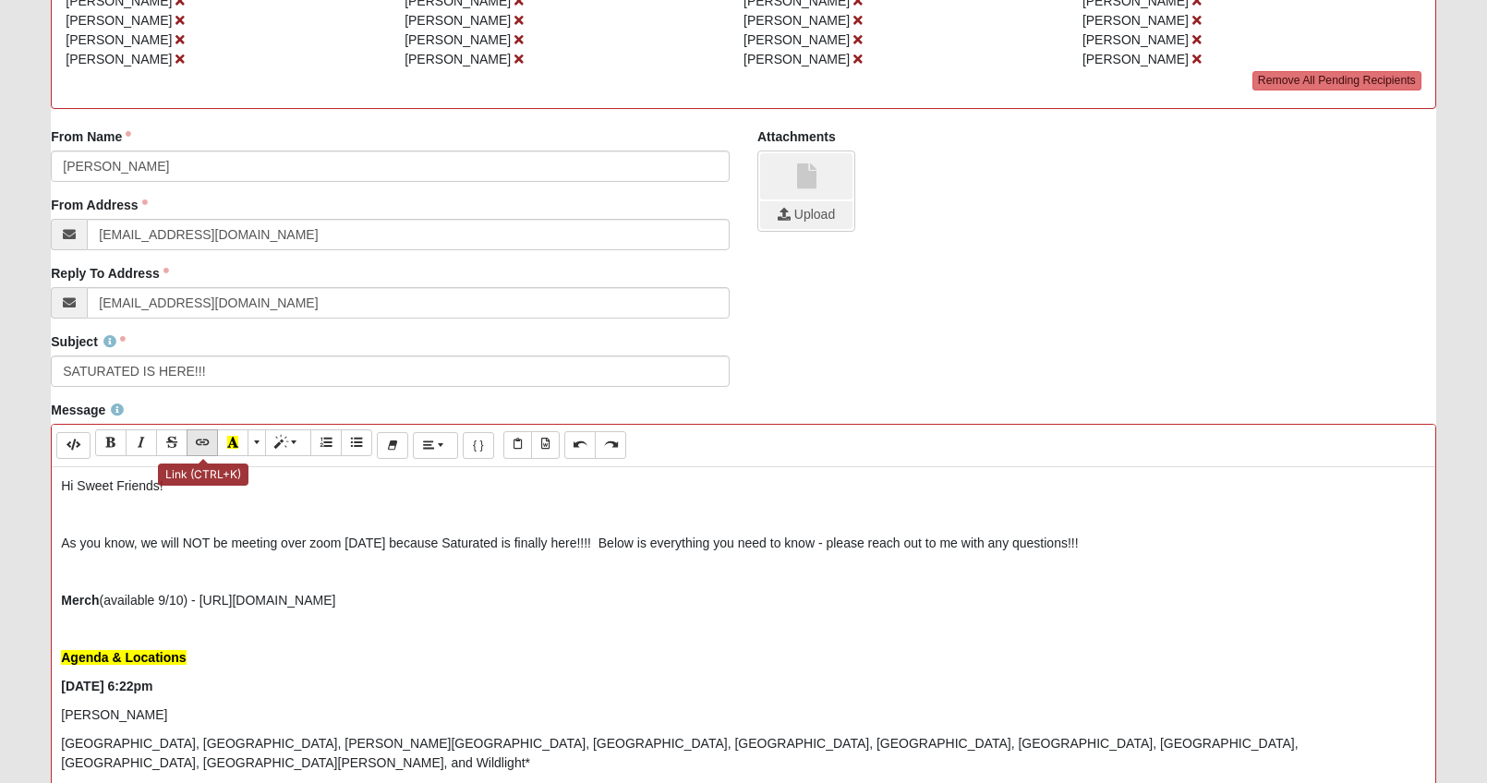
type input "[URL][DOMAIN_NAME]"
checkbox input "false"
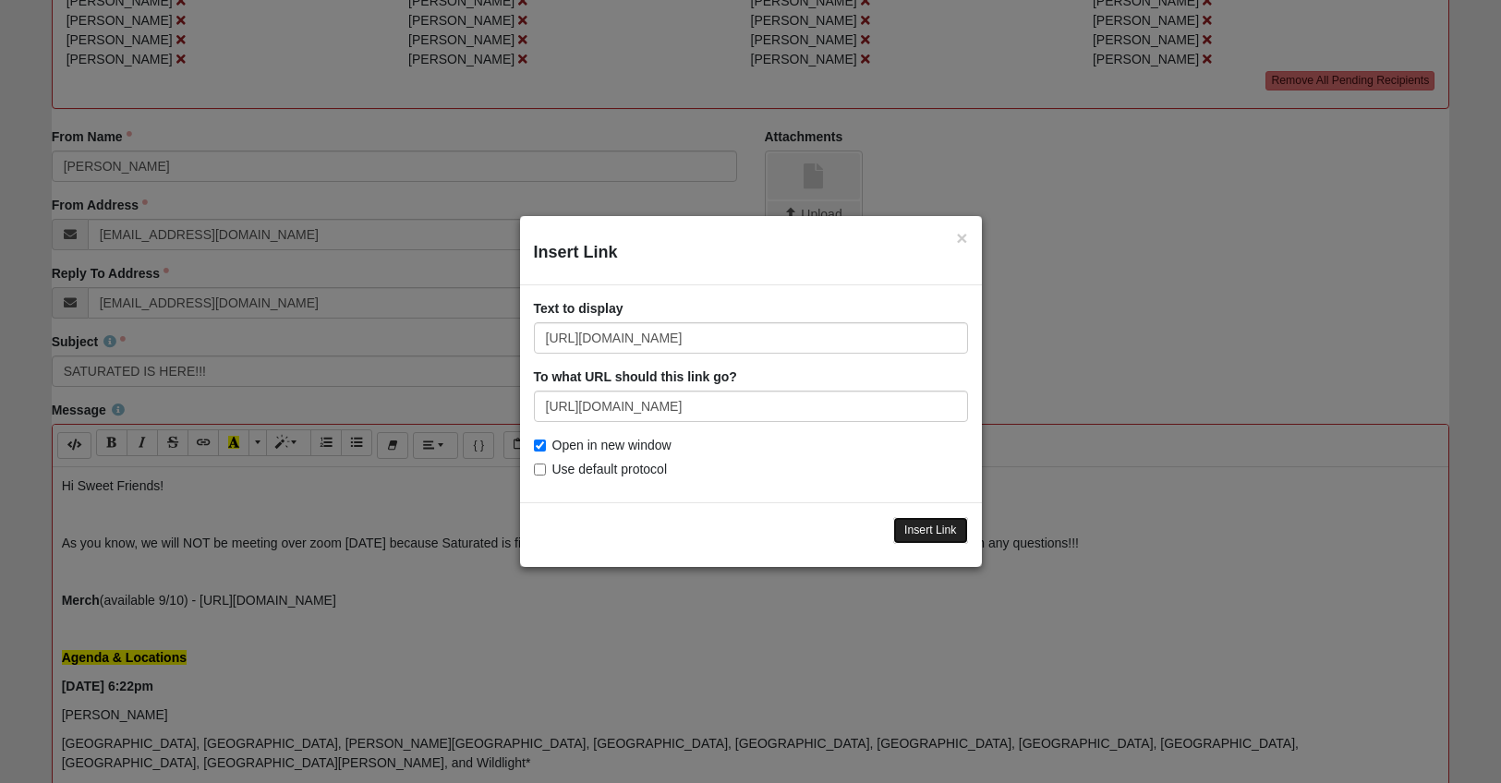
click at [907, 526] on input "Insert Link" at bounding box center [930, 530] width 75 height 27
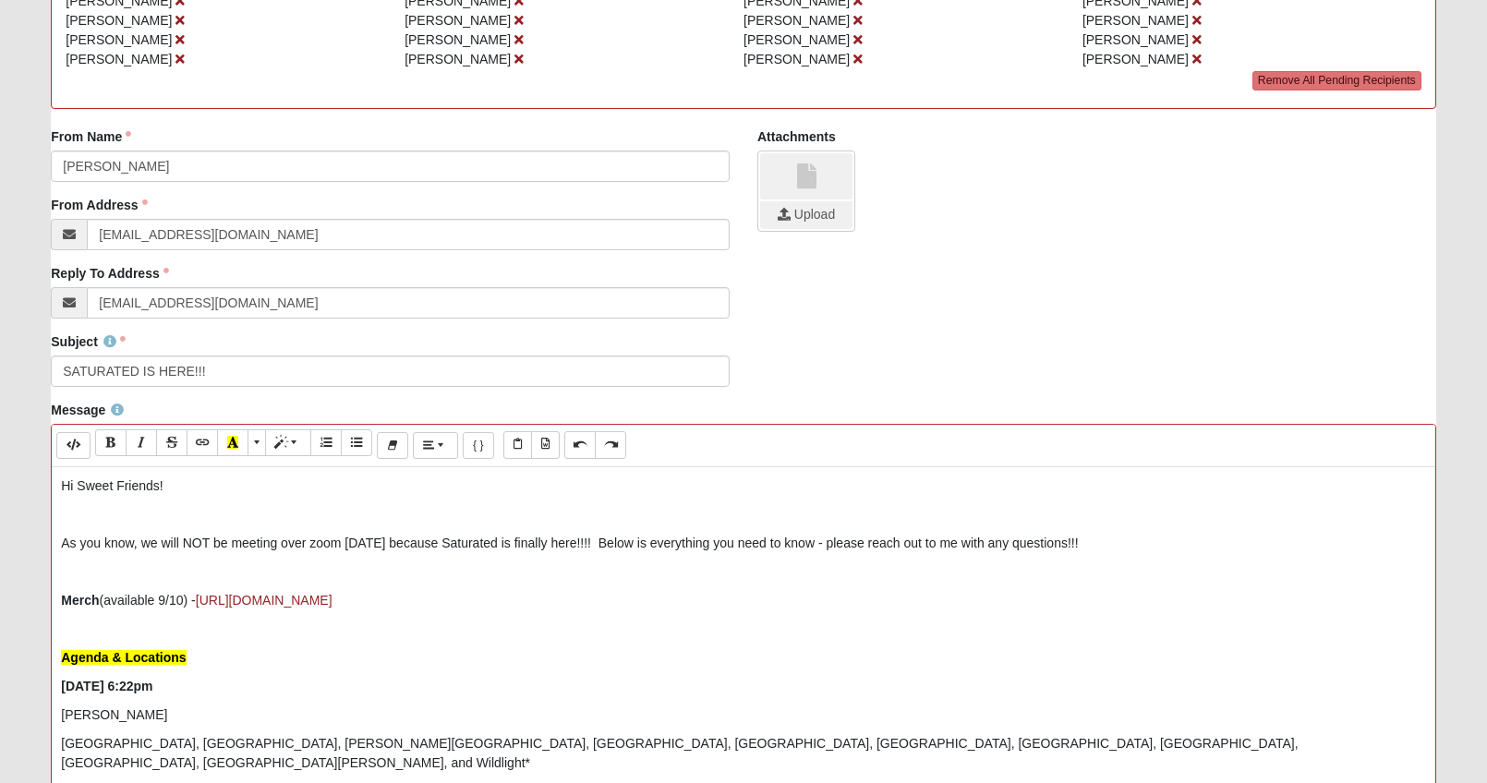
click at [616, 617] on div "Hi Sweet Friends! As you know, we will NOT be meeting over zoom [DATE] because …" at bounding box center [743, 744] width 1383 height 554
click at [1097, 539] on p "As you know, we will NOT be meeting over zoom [DATE] because Saturated is final…" at bounding box center [743, 543] width 1365 height 19
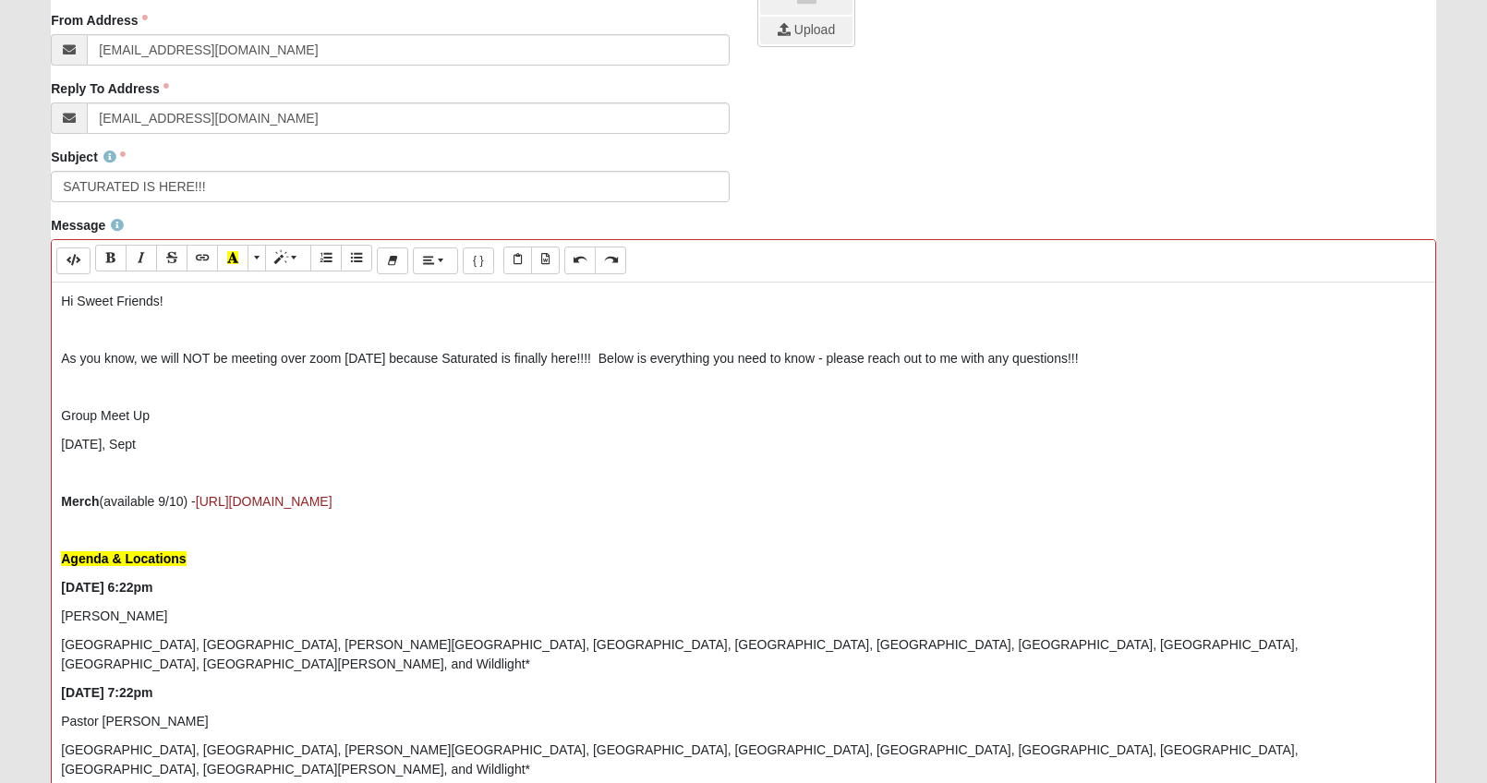
scroll to position [359, 0]
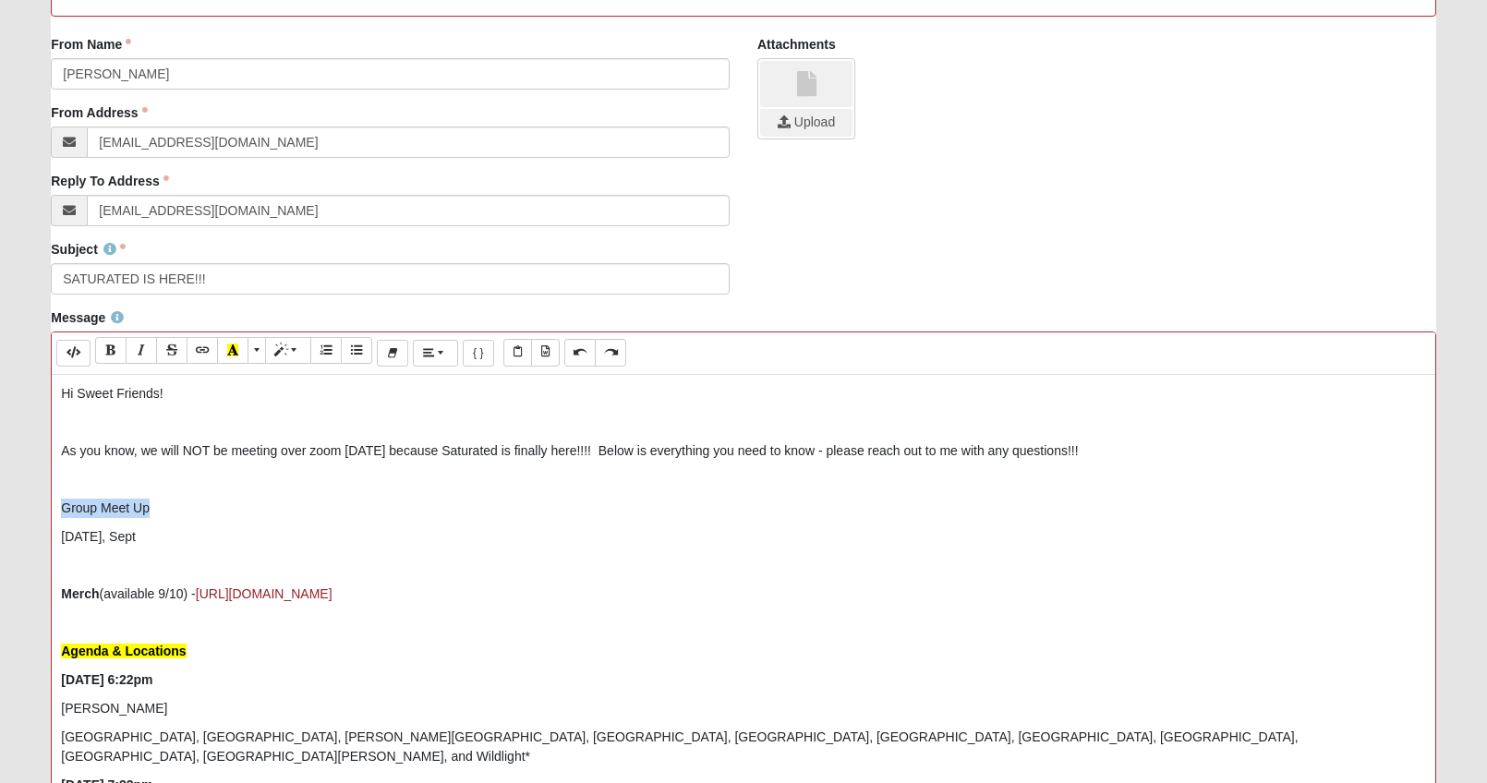
drag, startPoint x: 155, startPoint y: 512, endPoint x: 56, endPoint y: 513, distance: 98.8
click at [56, 513] on div "Hi Sweet Friends! As you know, we will NOT be meeting over zoom [DATE] because …" at bounding box center [743, 652] width 1383 height 554
click at [110, 350] on icon "Bold (CTRL+B)" at bounding box center [110, 350] width 11 height 13
click at [120, 483] on p at bounding box center [743, 479] width 1365 height 19
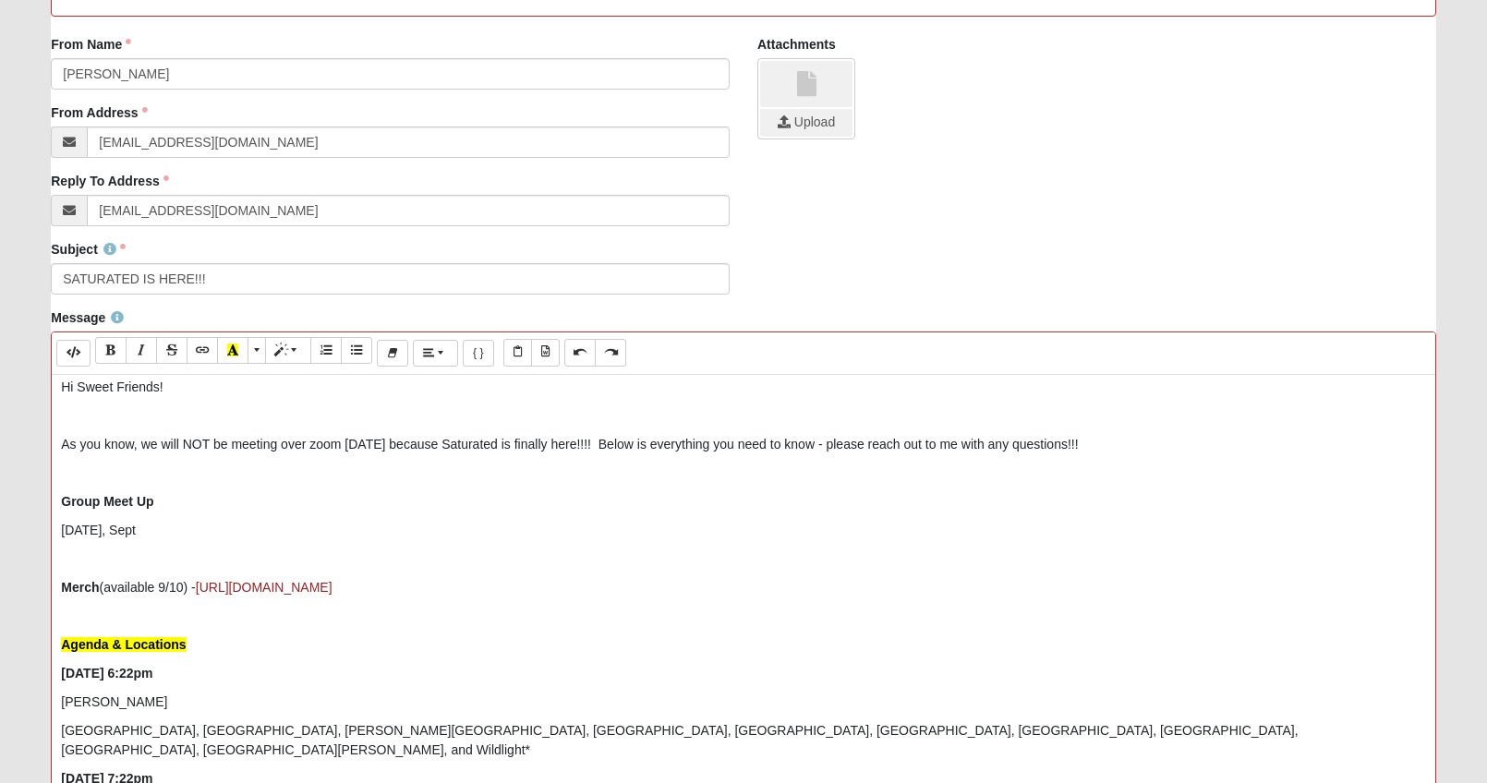
scroll to position [0, 0]
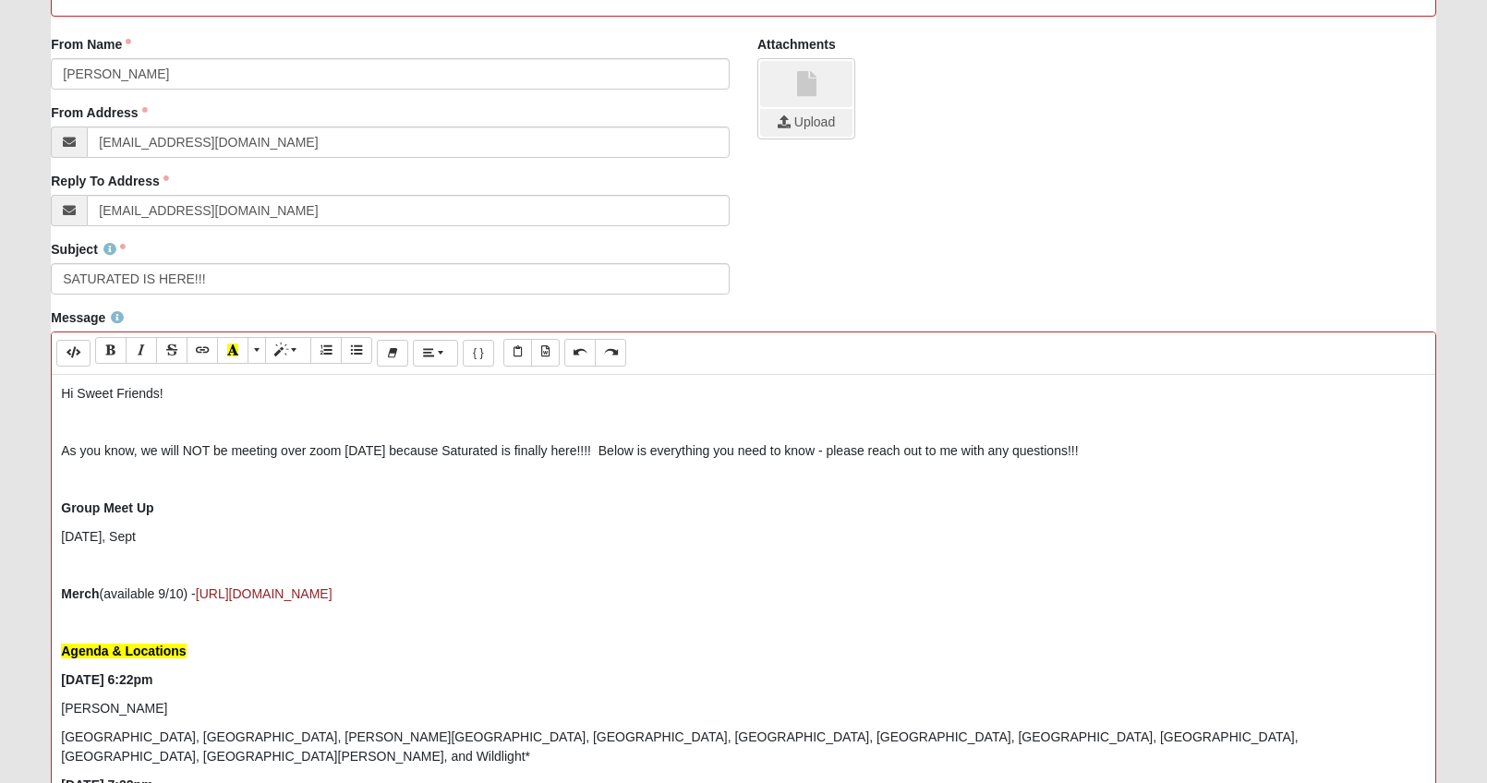
click at [151, 537] on p "[DATE], Sept" at bounding box center [743, 536] width 1365 height 19
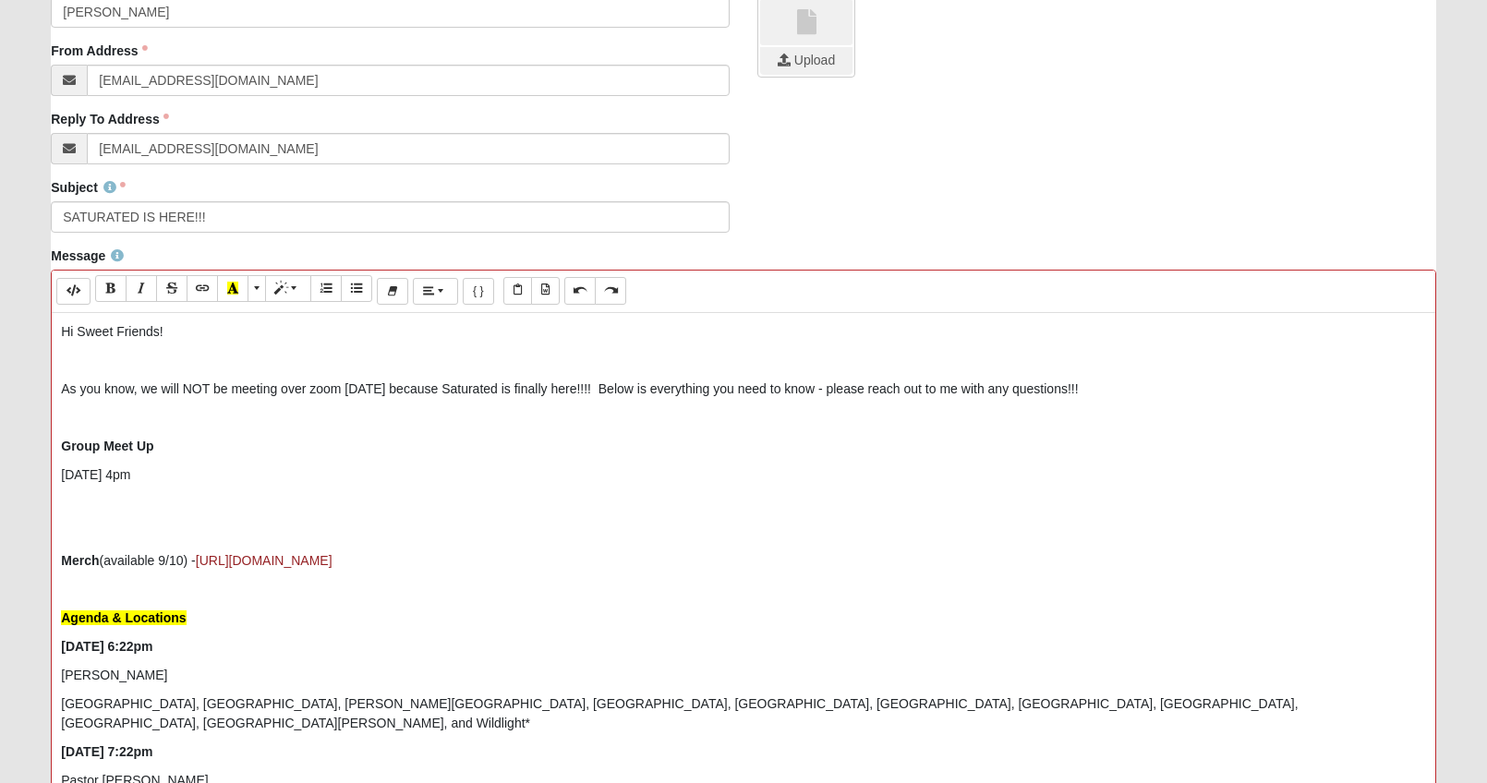
scroll to position [359, 0]
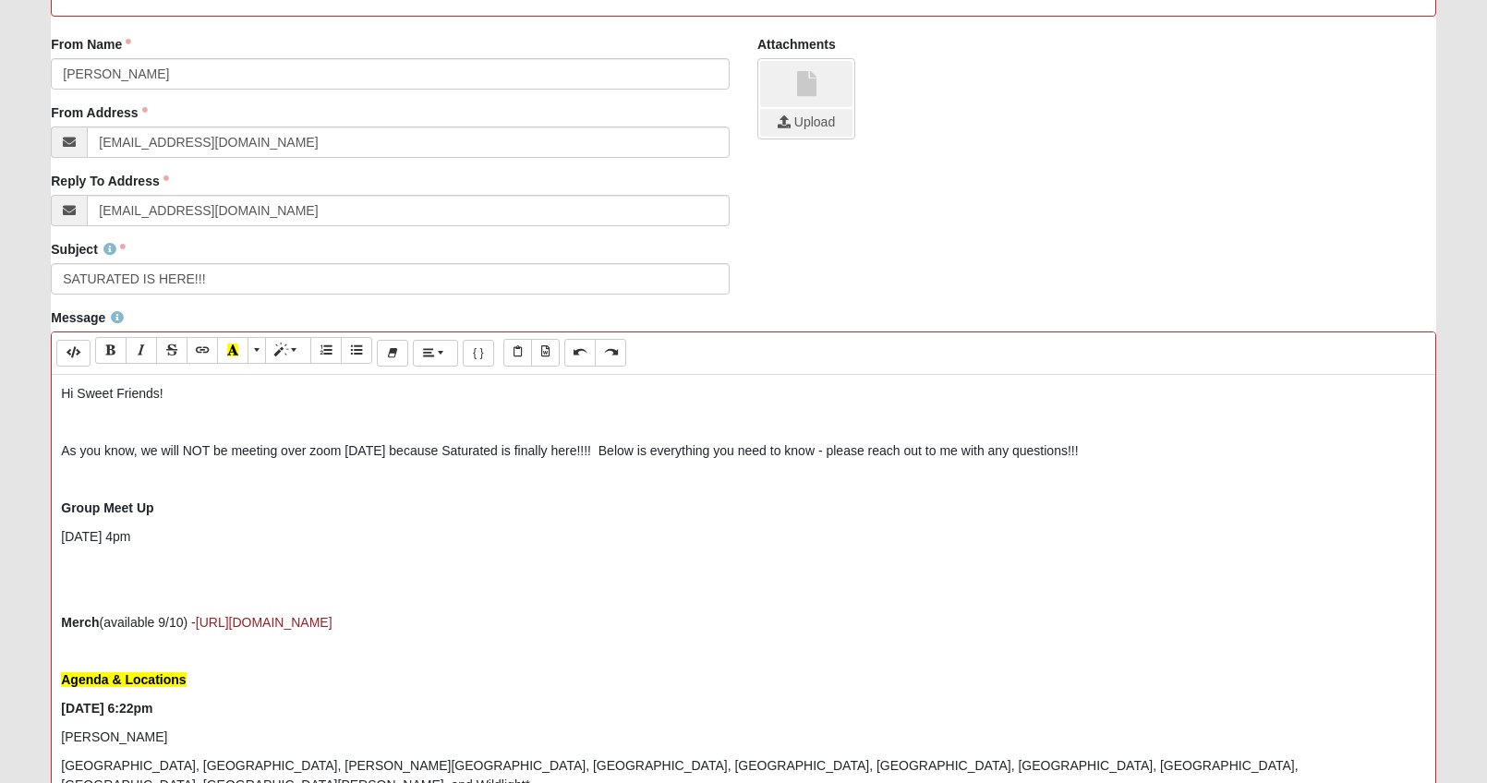
click at [162, 541] on p "[DATE] 4pm" at bounding box center [743, 536] width 1365 height 19
click at [147, 563] on p at bounding box center [743, 565] width 1365 height 19
click at [75, 567] on p at bounding box center [743, 565] width 1365 height 19
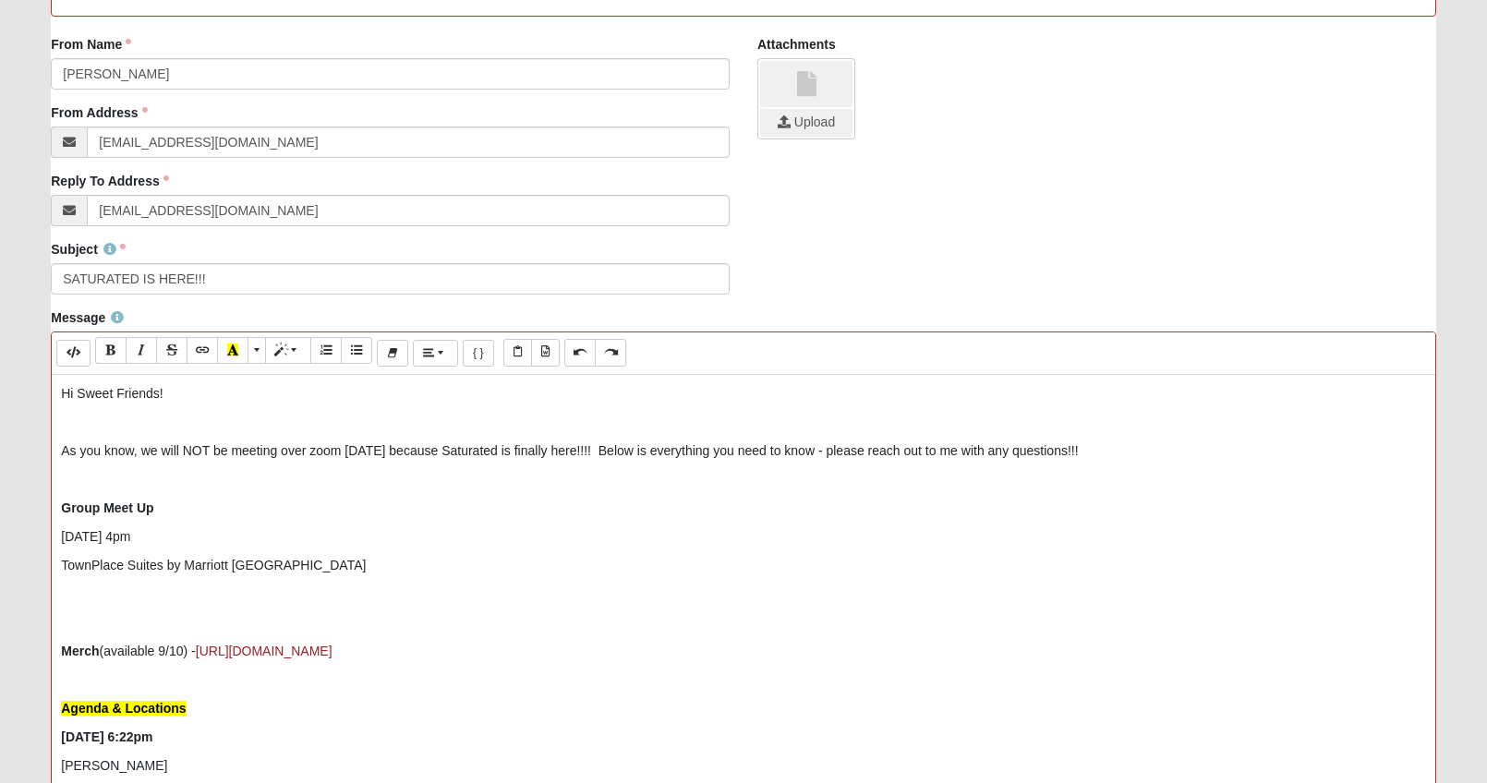
click at [93, 572] on p "TownPlace Suites by Marriott [GEOGRAPHIC_DATA]" at bounding box center [743, 565] width 1365 height 19
click at [117, 583] on div "Hi Sweet Friends! As you know, we will NOT be meeting over zoom [DATE] because …" at bounding box center [743, 652] width 1383 height 554
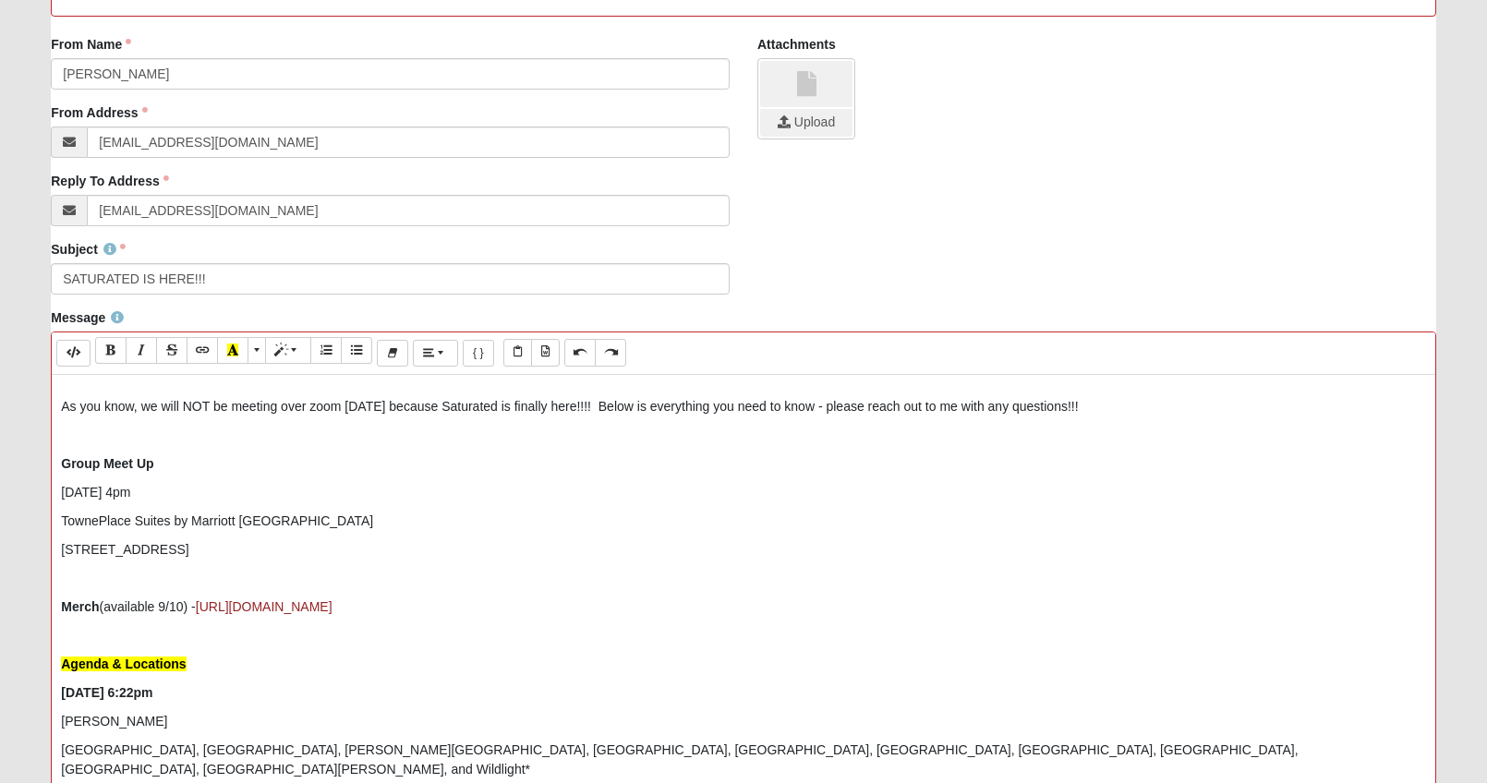
scroll to position [0, 0]
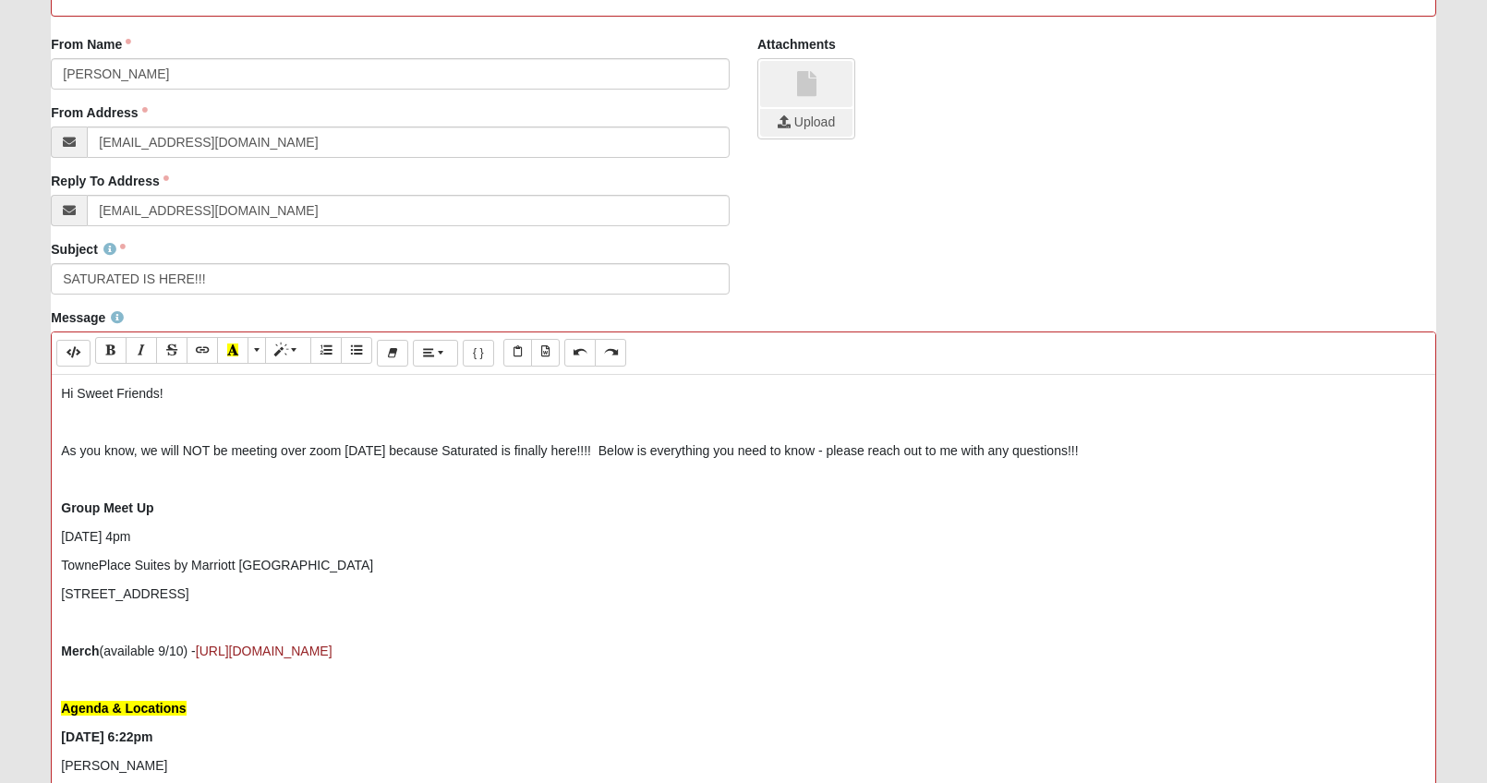
drag, startPoint x: 175, startPoint y: 539, endPoint x: 55, endPoint y: 541, distance: 120.1
click at [55, 541] on div "Hi Sweet Friends! As you know, we will NOT be meeting over zoom [DATE] because …" at bounding box center [743, 652] width 1383 height 554
click at [109, 352] on icon "Bold (CTRL+B)" at bounding box center [110, 350] width 11 height 13
drag, startPoint x: 171, startPoint y: 494, endPoint x: 44, endPoint y: 495, distance: 126.5
click at [44, 495] on div "Message Background Color Transparent Select #ffff00 Text Color Reset to default…" at bounding box center [743, 633] width 1413 height 651
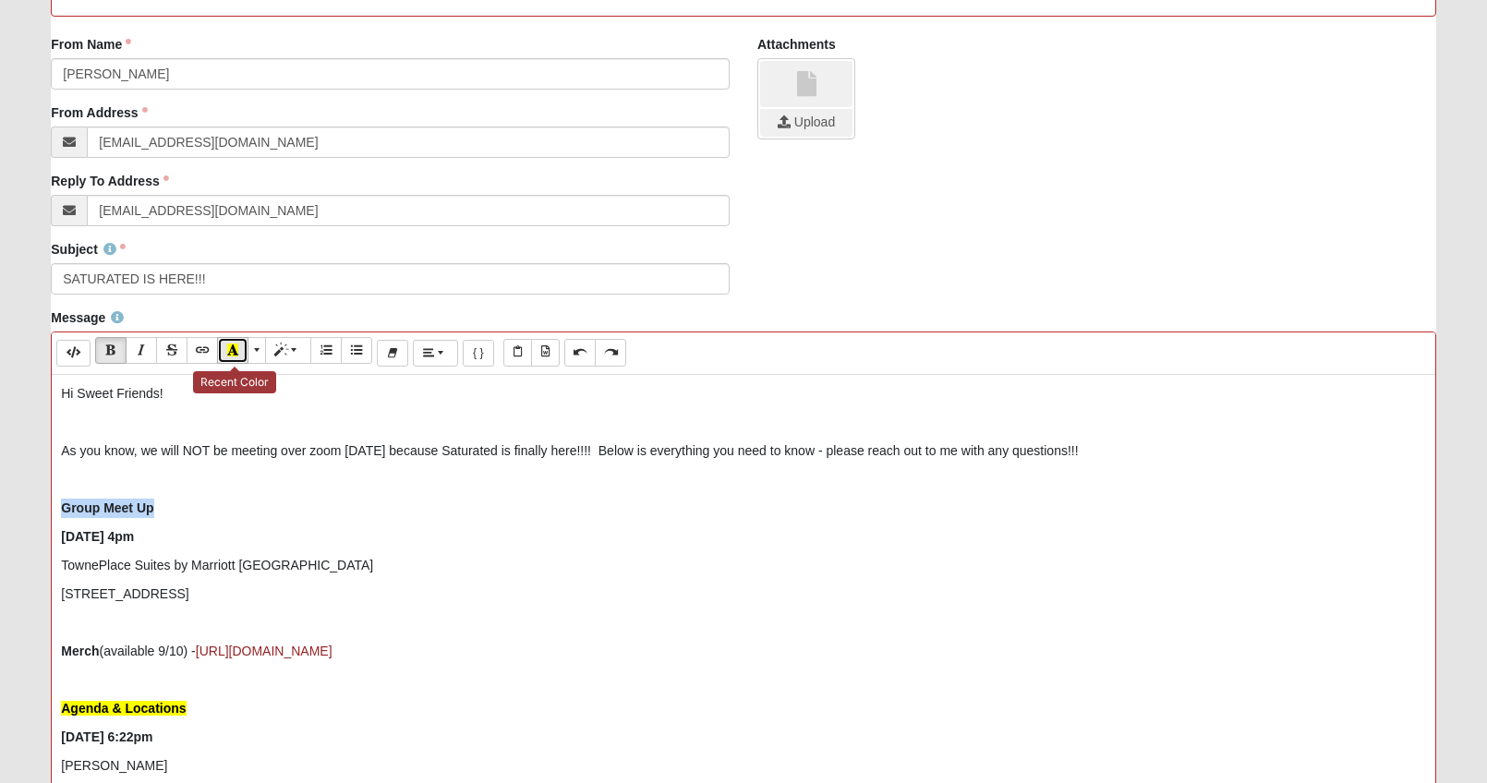
click at [226, 348] on button "Recent Color" at bounding box center [232, 350] width 31 height 27
drag, startPoint x: 98, startPoint y: 653, endPoint x: 56, endPoint y: 652, distance: 41.6
click at [56, 652] on div "Hi Sweet Friends! As you know, we will NOT be meeting over zoom [DATE] because …" at bounding box center [743, 652] width 1383 height 554
click at [230, 356] on icon "Recent Color" at bounding box center [232, 350] width 11 height 13
click at [517, 664] on div "Hi Sweet Friends! As you know, we will NOT be meeting over zoom [DATE] because …" at bounding box center [743, 652] width 1383 height 554
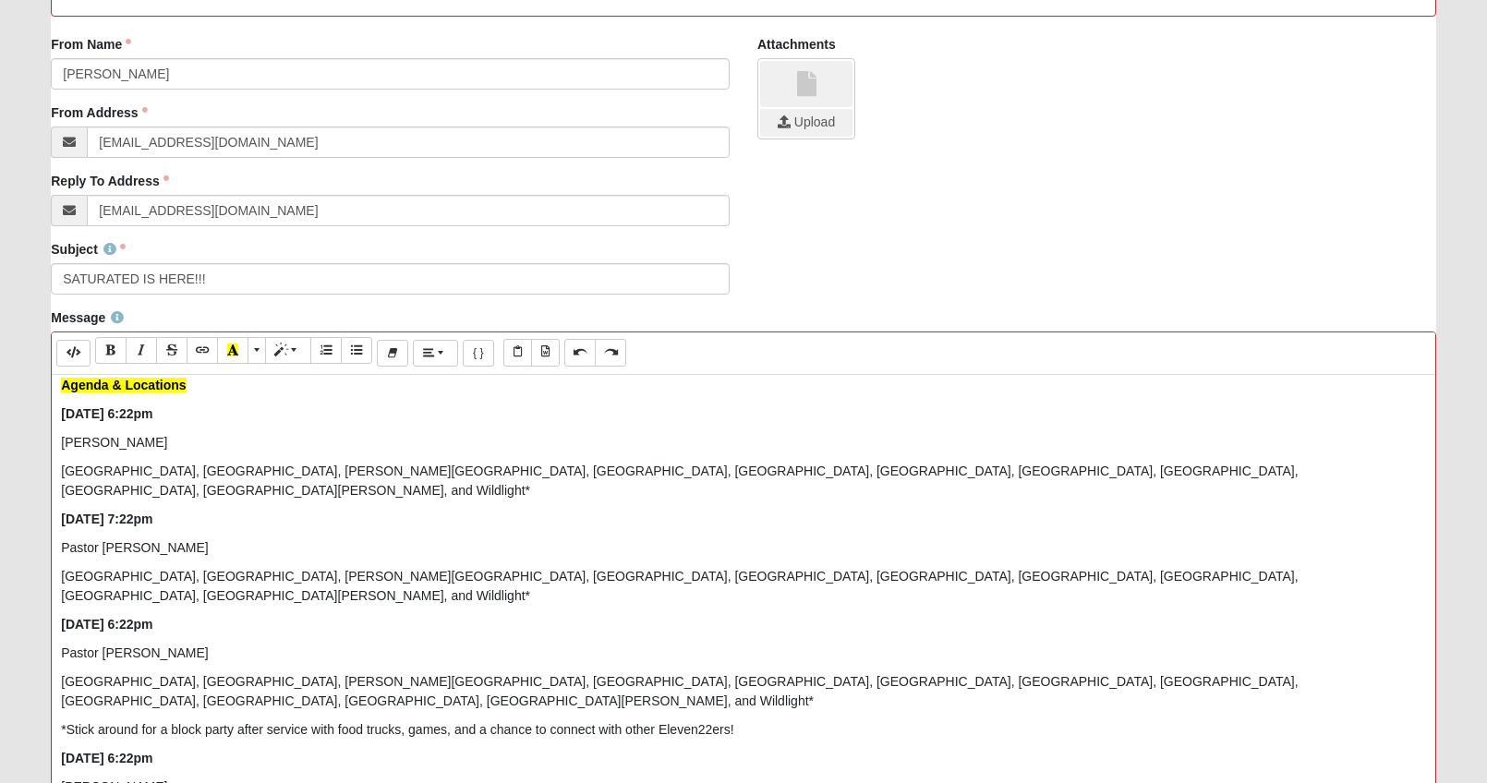
scroll to position [452, 0]
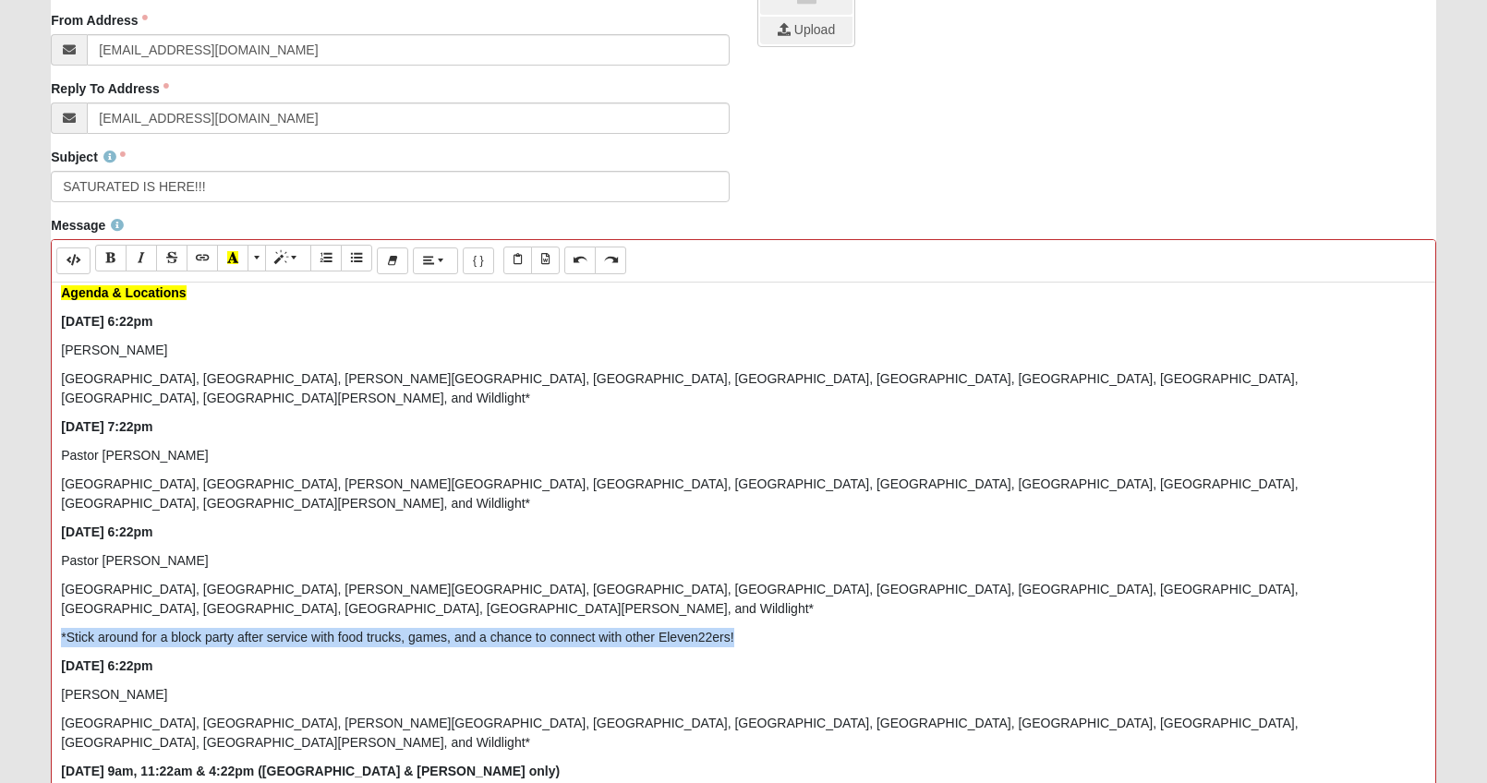
drag, startPoint x: 749, startPoint y: 574, endPoint x: 52, endPoint y: 587, distance: 697.4
click at [52, 587] on div "Hi Sweet Friends! As you know, we will NOT be meeting over zoom [DATE] because …" at bounding box center [743, 560] width 1383 height 554
click at [134, 250] on button "Italic (CTRL+I)" at bounding box center [141, 258] width 31 height 27
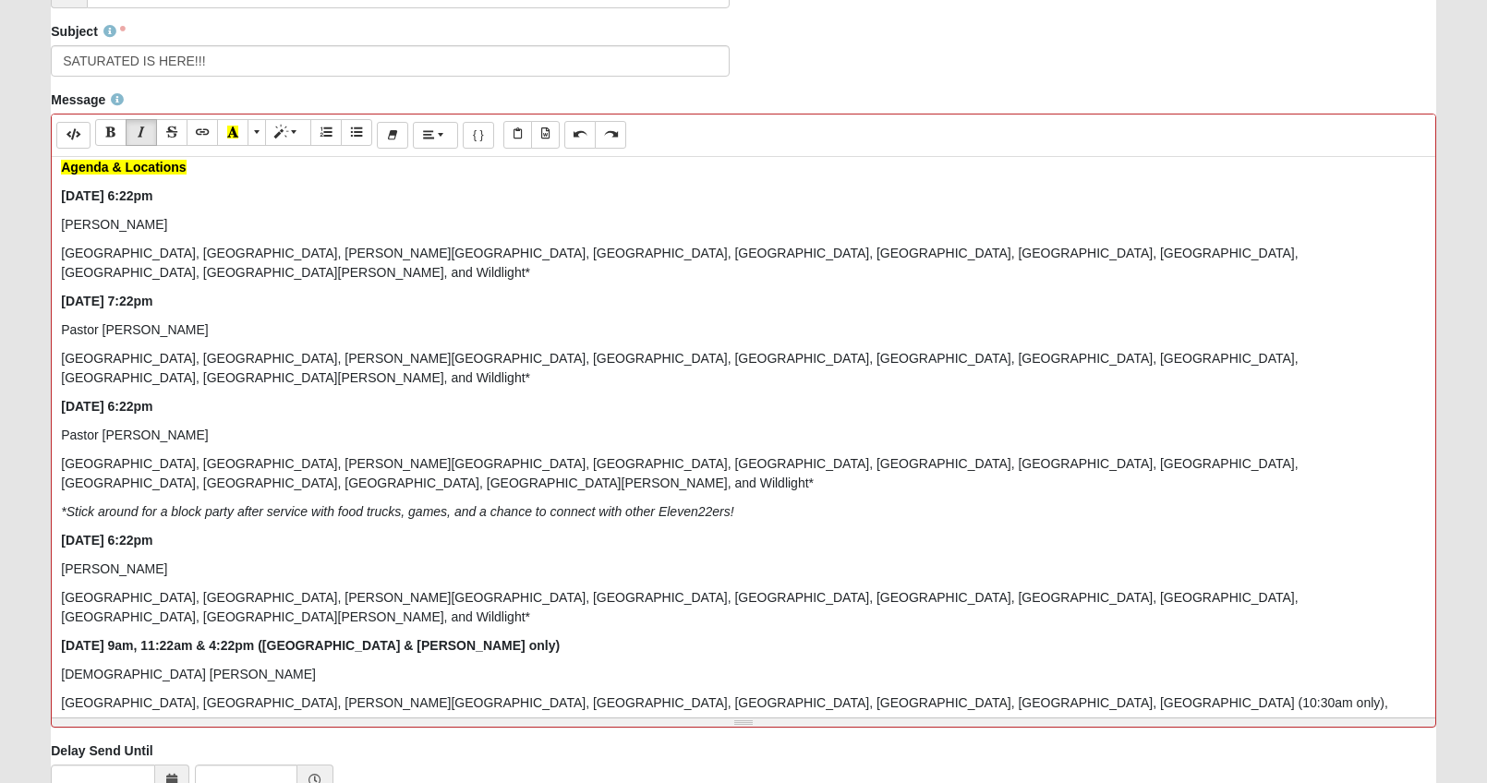
scroll to position [636, 0]
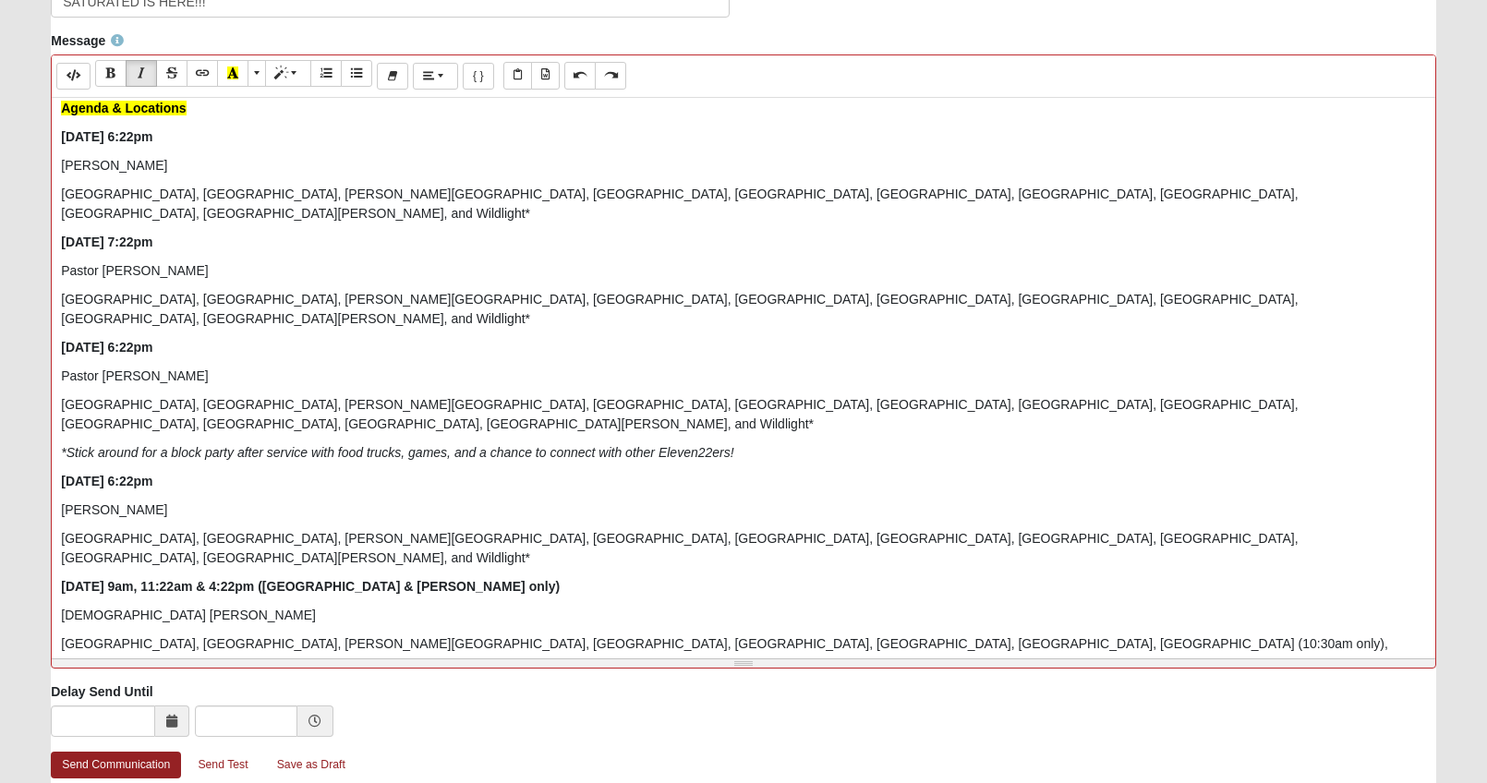
drag, startPoint x: 674, startPoint y: 589, endPoint x: 44, endPoint y: 581, distance: 629.9
click at [44, 581] on div "Message Background Color Transparent Select #ffff00 Text Color Reset to default…" at bounding box center [743, 356] width 1413 height 651
click at [144, 72] on icon "Italic (CTRL+I)" at bounding box center [141, 72] width 11 height 13
click at [1194, 407] on div "Hi Sweet Friends! As you know, we will NOT be meeting over zoom [DATE] because …" at bounding box center [743, 375] width 1383 height 554
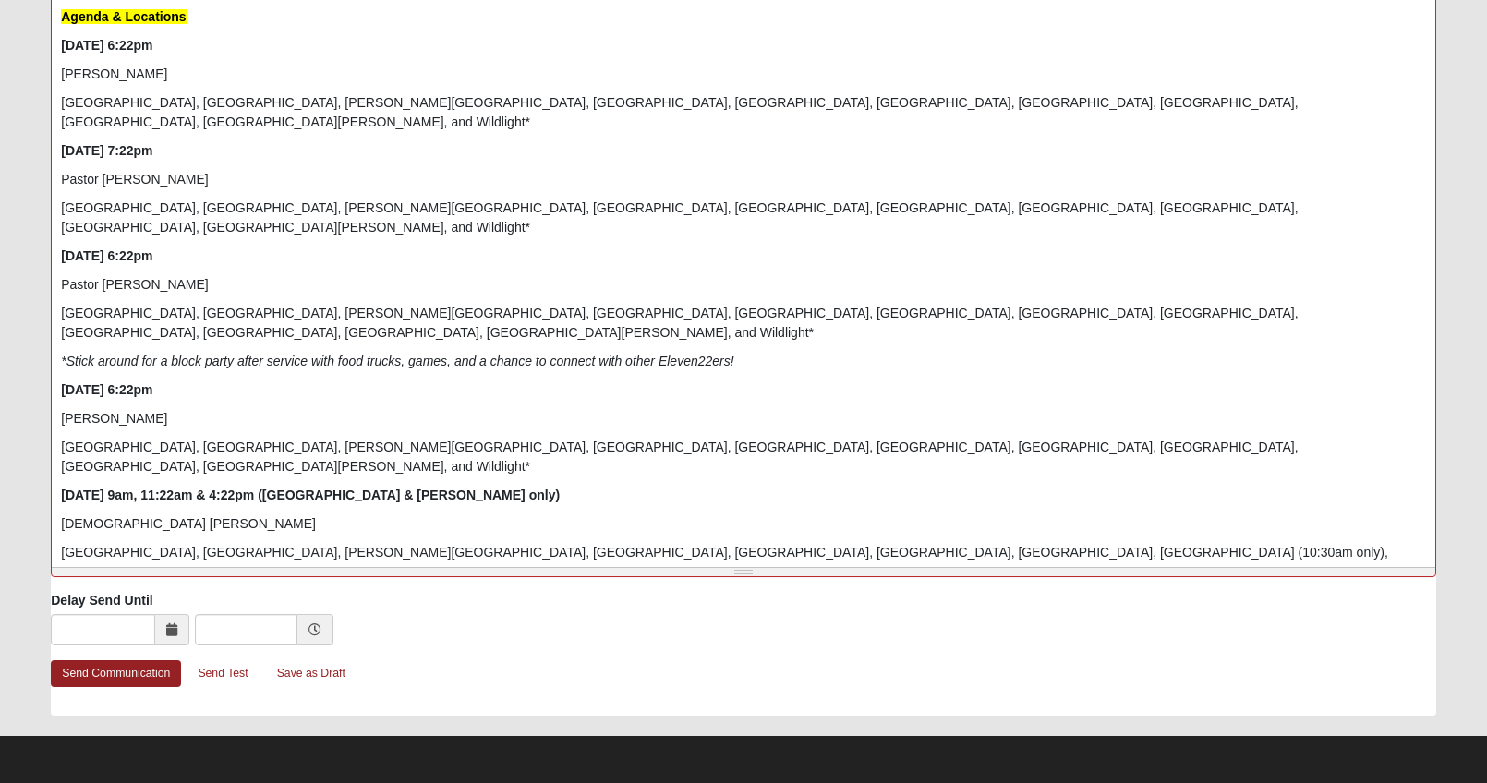
click at [585, 620] on p "*Wildlight will be a watch party only [DATE]-[DATE]. Childcare not provided." at bounding box center [743, 629] width 1365 height 19
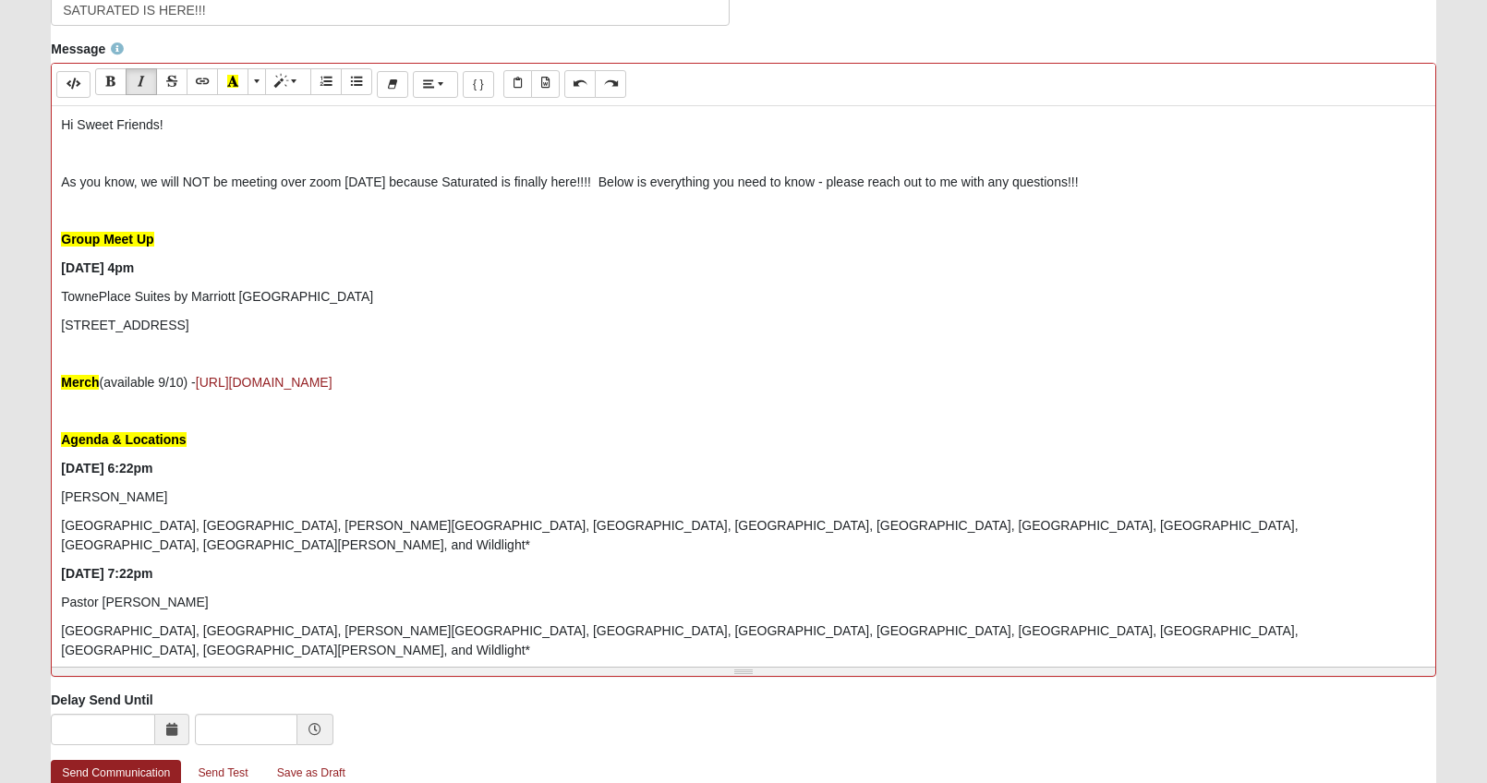
scroll to position [359, 0]
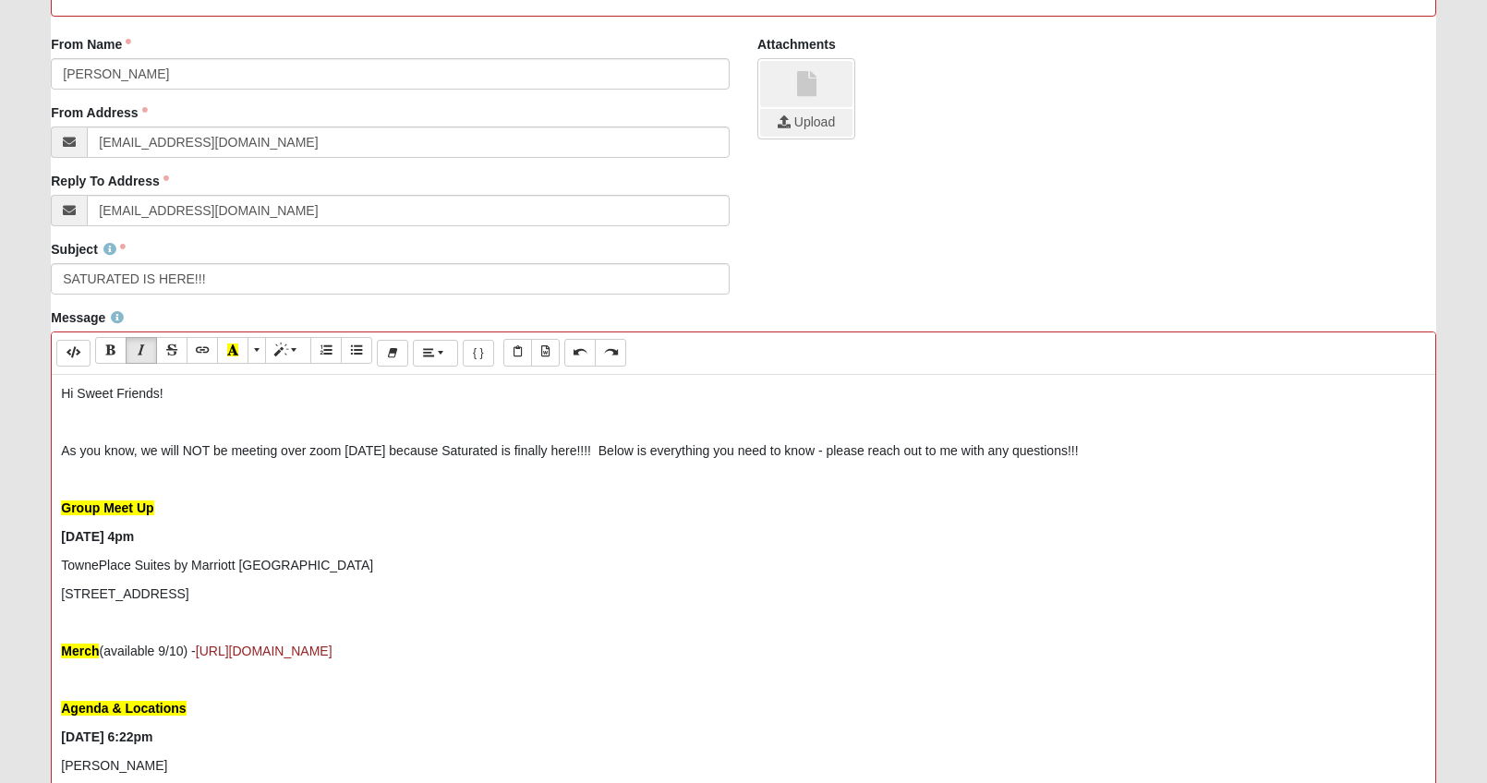
click at [1108, 453] on p "As you know, we will NOT be meeting over zoom [DATE] because Saturated is final…" at bounding box center [743, 450] width 1365 height 19
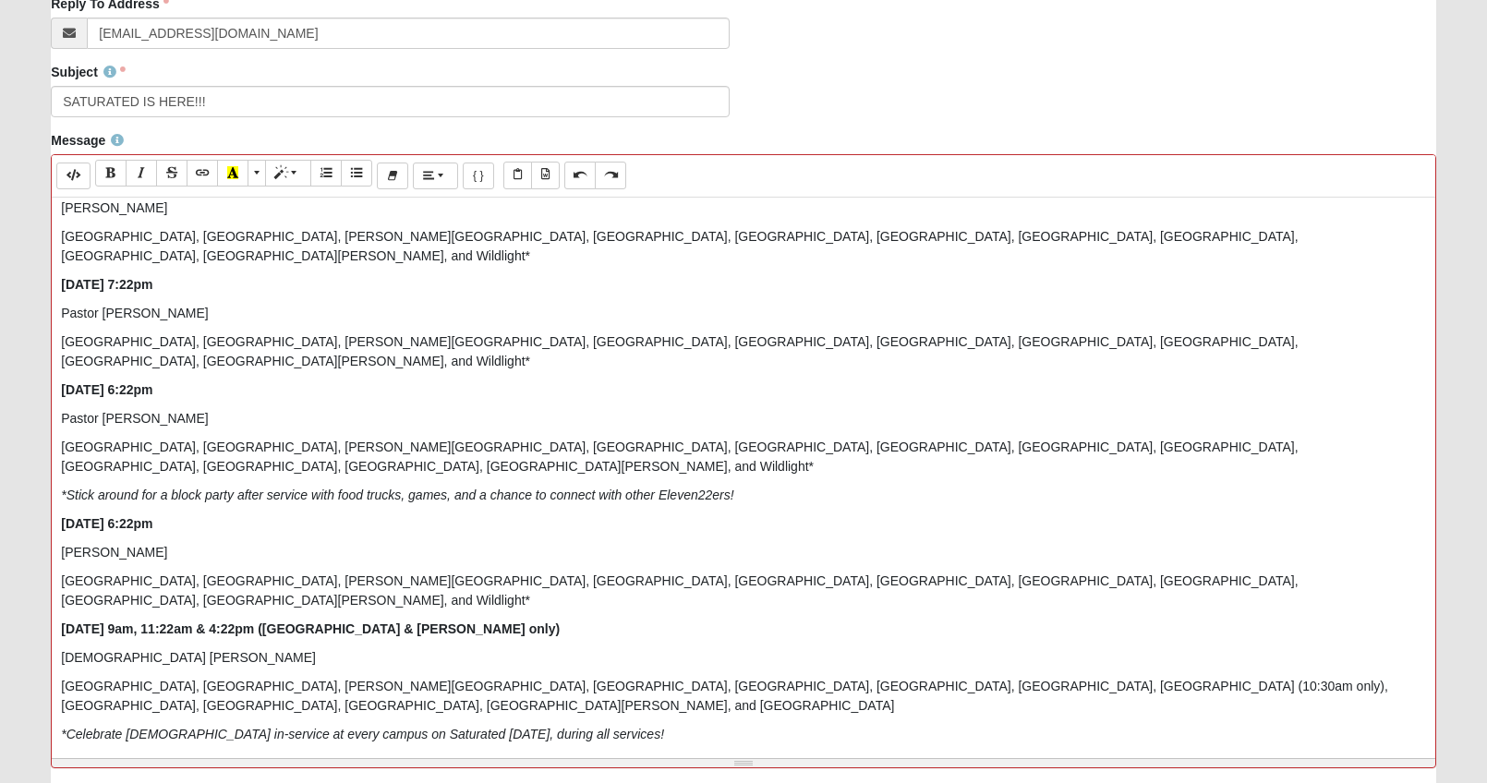
scroll to position [729, 0]
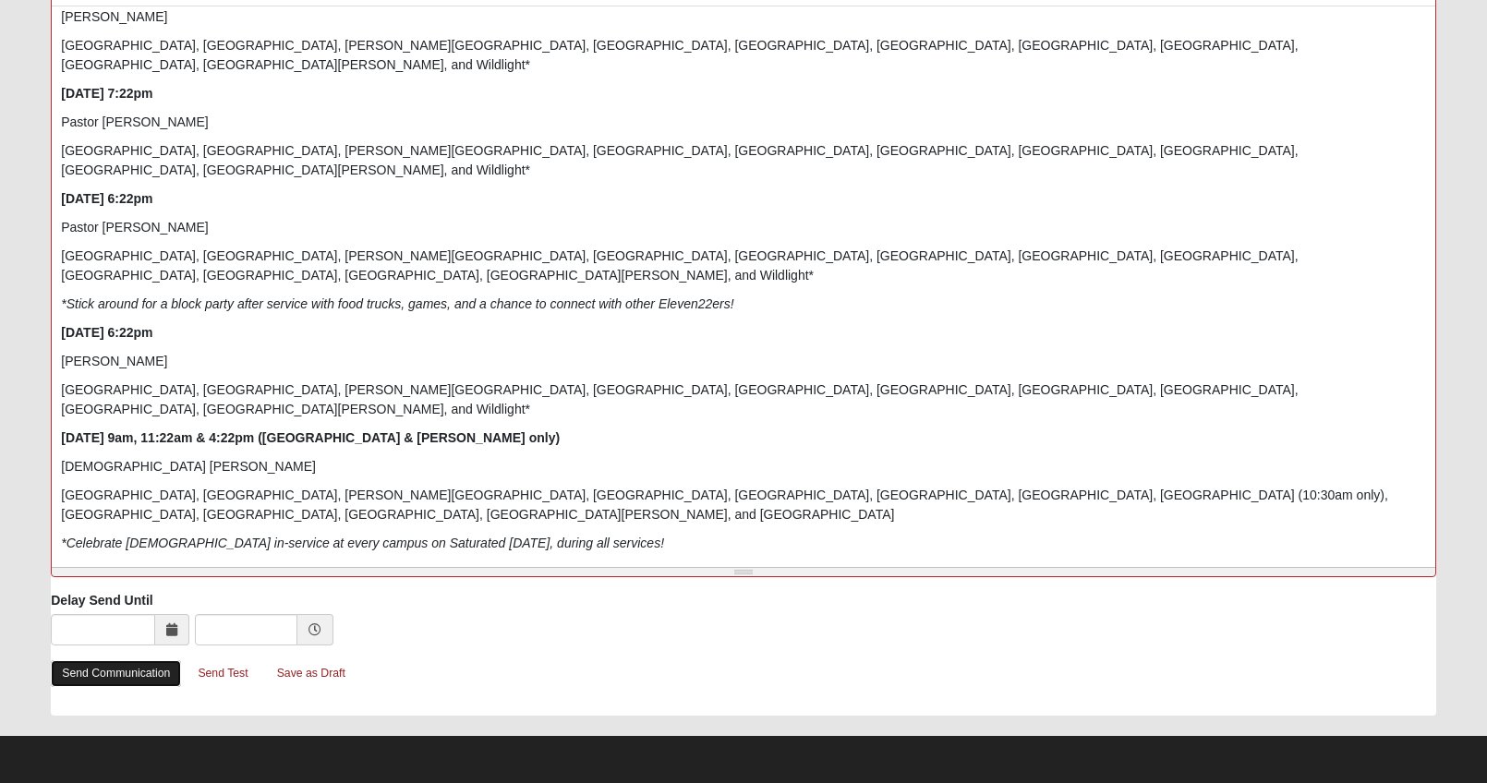
click at [124, 670] on link "Send Communication" at bounding box center [116, 673] width 130 height 27
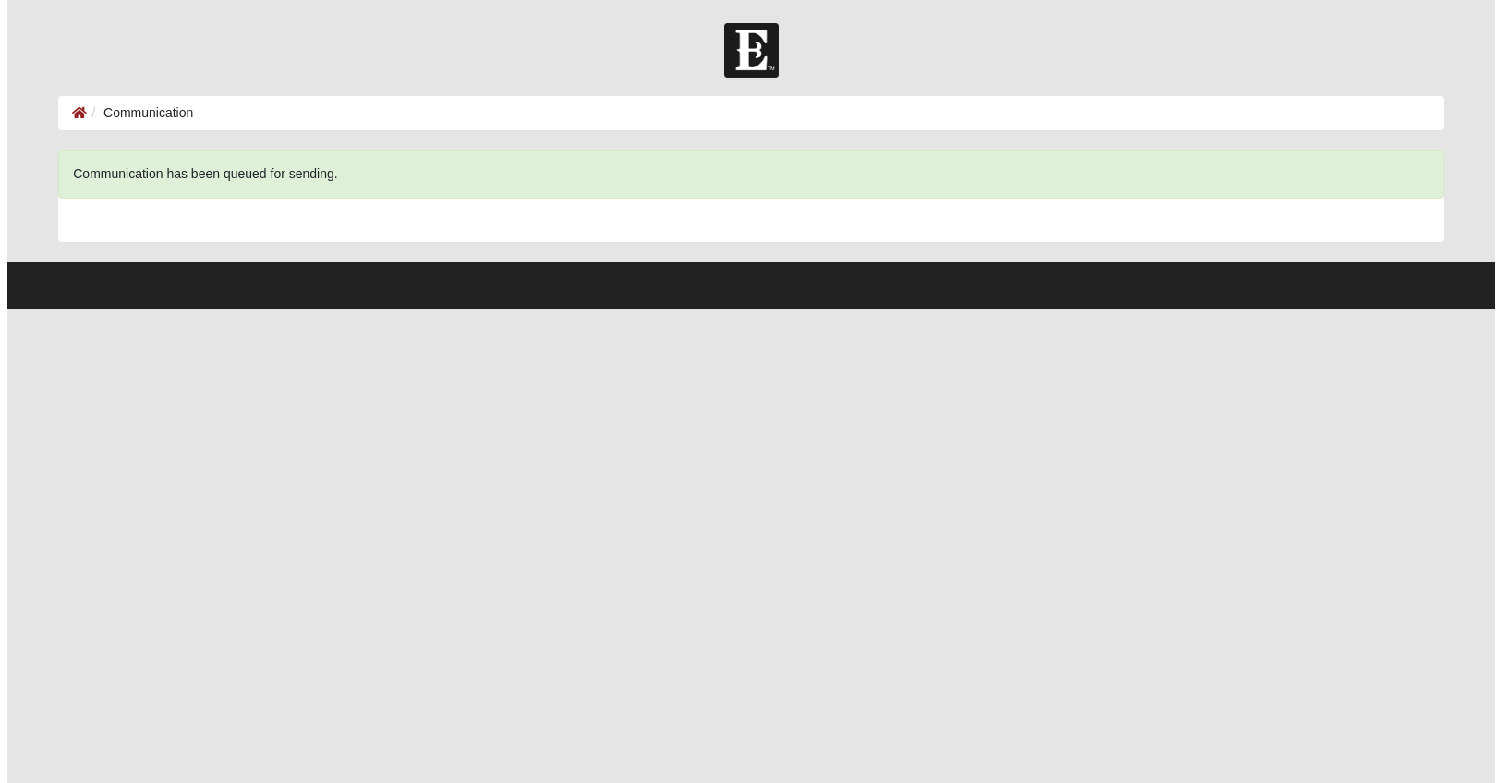
scroll to position [0, 0]
